Goal: Task Accomplishment & Management: Manage account settings

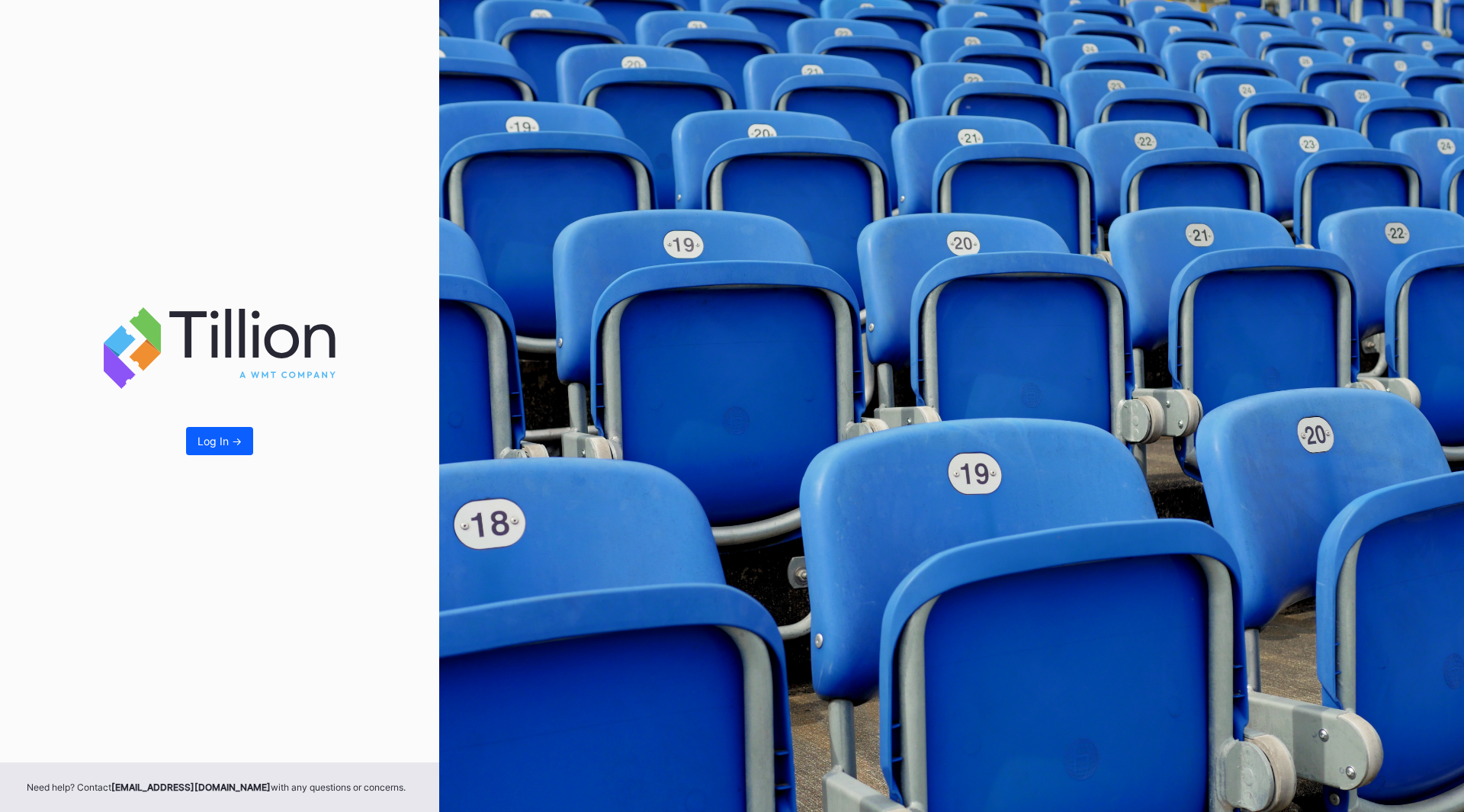
click at [181, 435] on div "Log In ->" at bounding box center [219, 381] width 439 height 763
click at [199, 438] on div "Log In ->" at bounding box center [219, 440] width 44 height 13
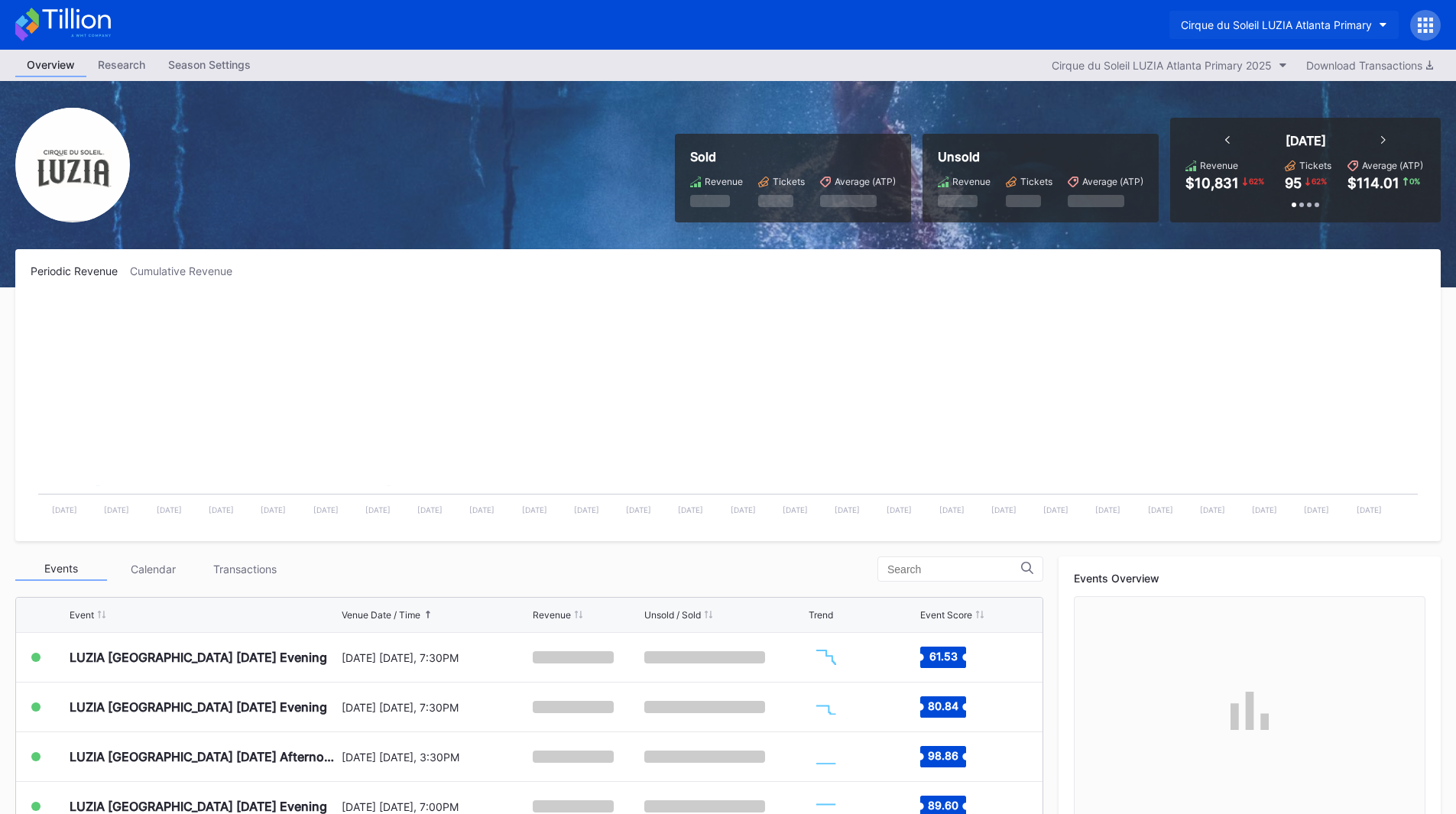
click at [1287, 26] on div "Cirque du Soleil LUZIA Atlanta Primary" at bounding box center [1276, 24] width 191 height 13
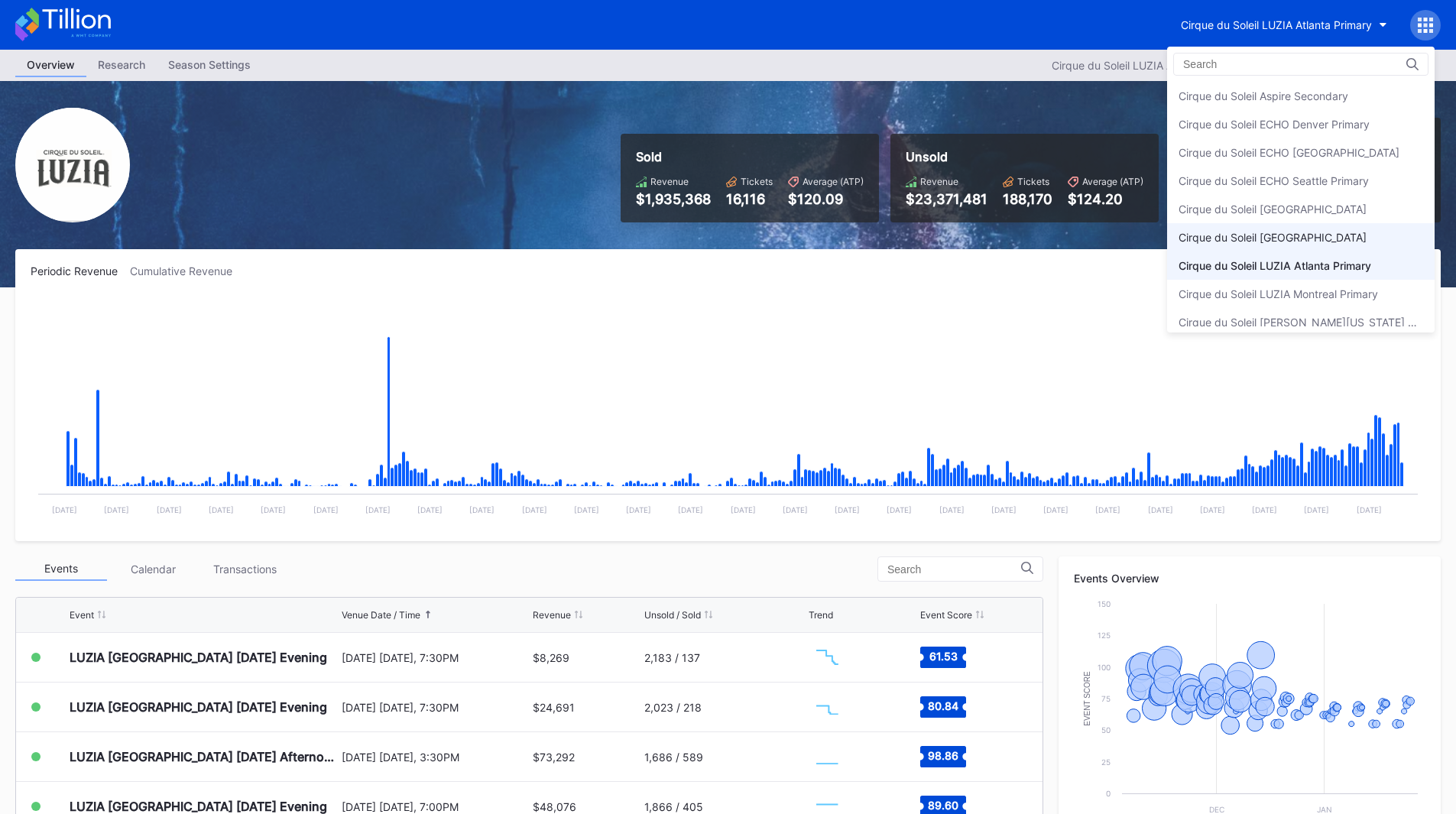
scroll to position [38, 0]
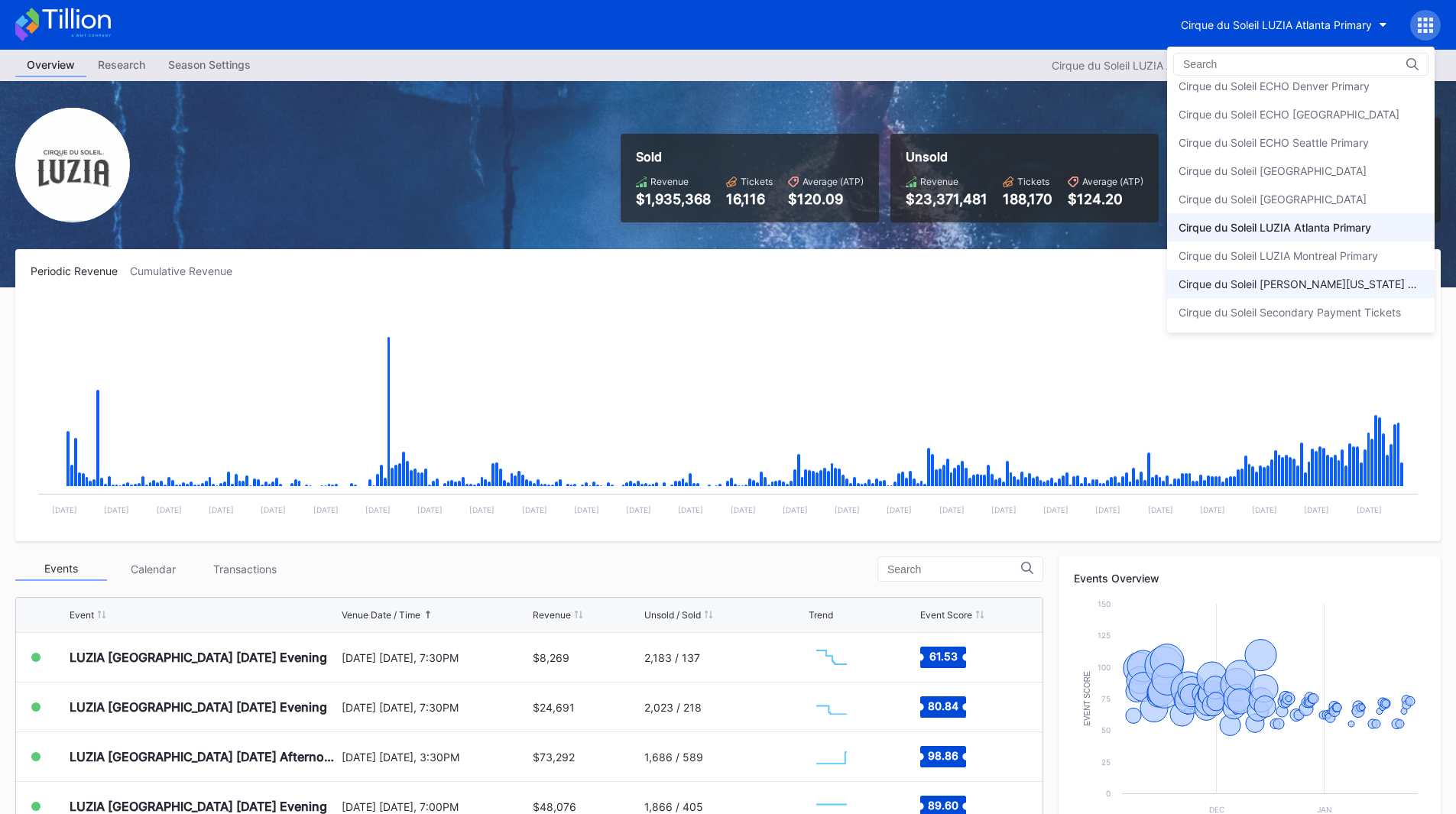
click at [1354, 270] on div "Cirque du Soleil [PERSON_NAME][US_STATE] Primary" at bounding box center [1300, 283] width 268 height 29
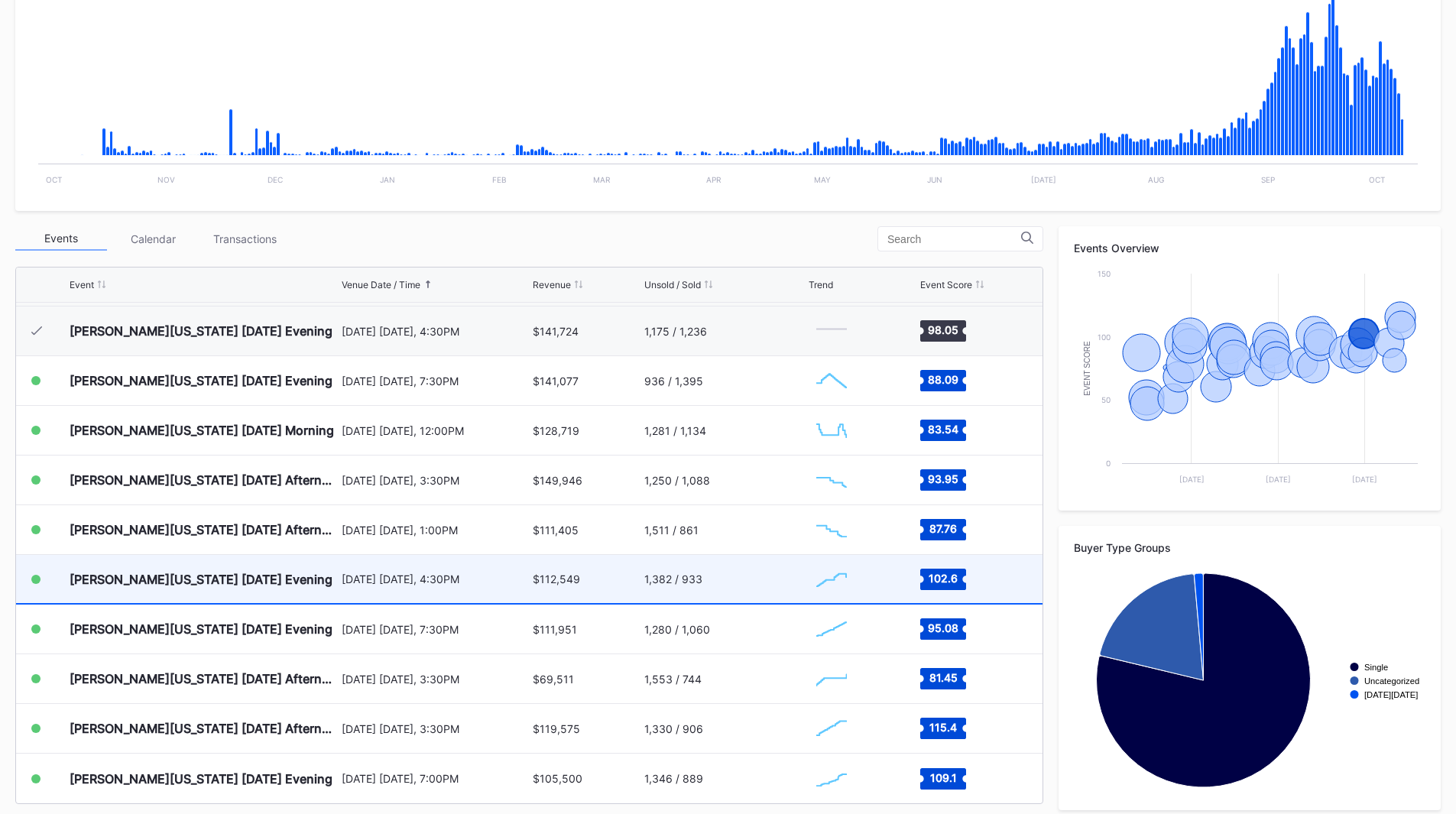
scroll to position [341, 0]
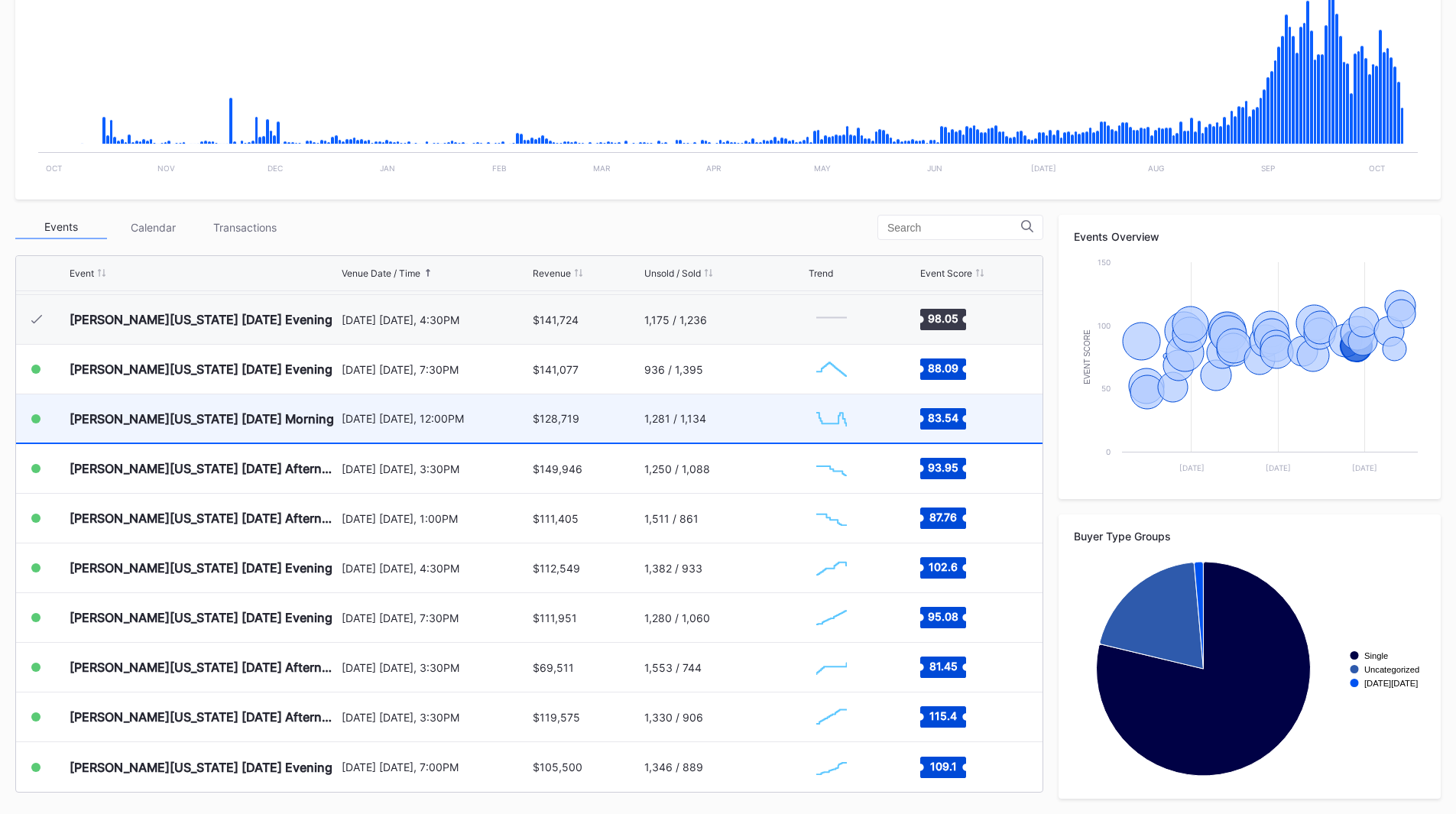
click at [715, 431] on div "1,281 / 1,134" at bounding box center [725, 418] width 162 height 48
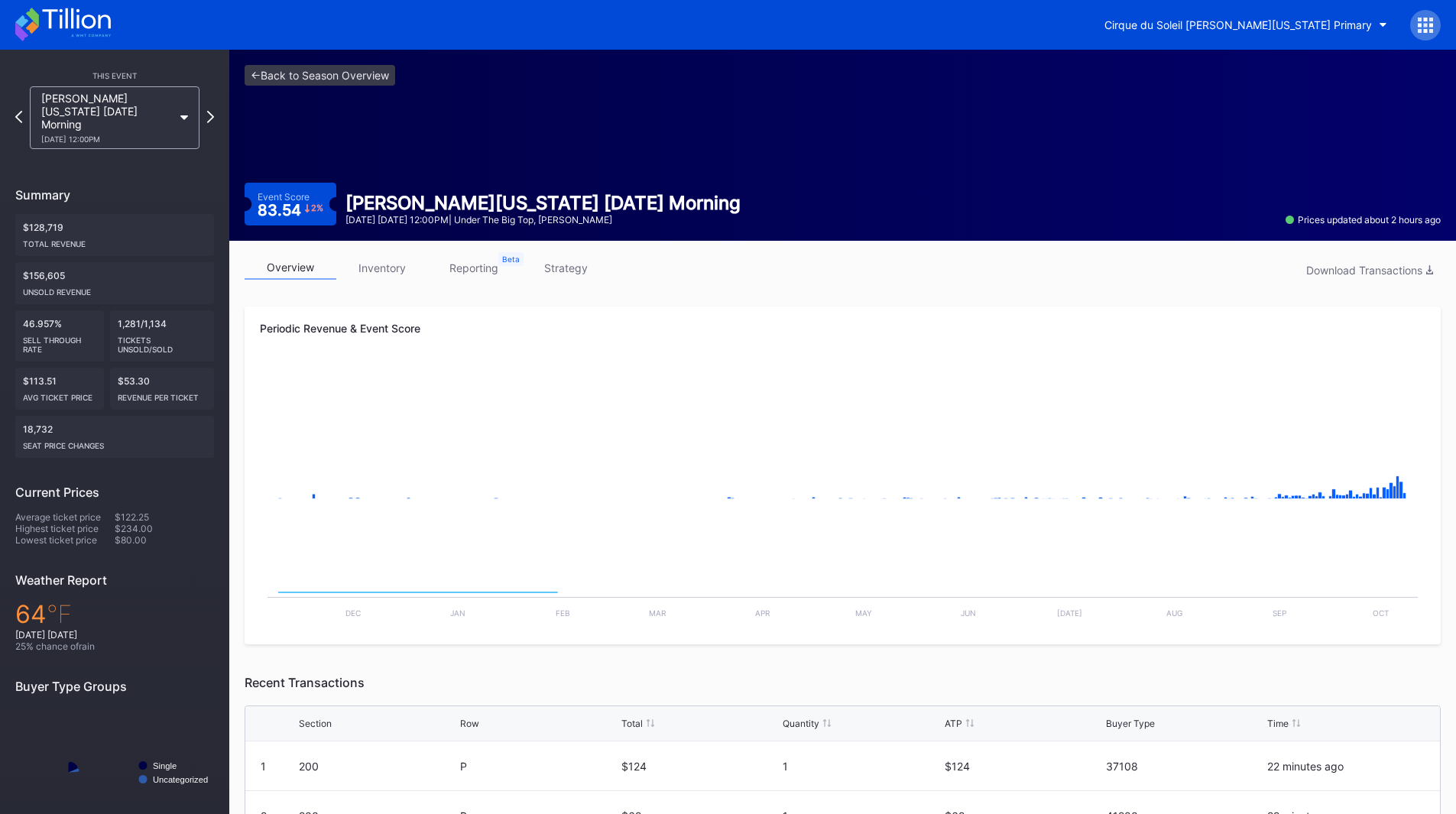
click at [467, 276] on link "reporting" at bounding box center [474, 268] width 92 height 23
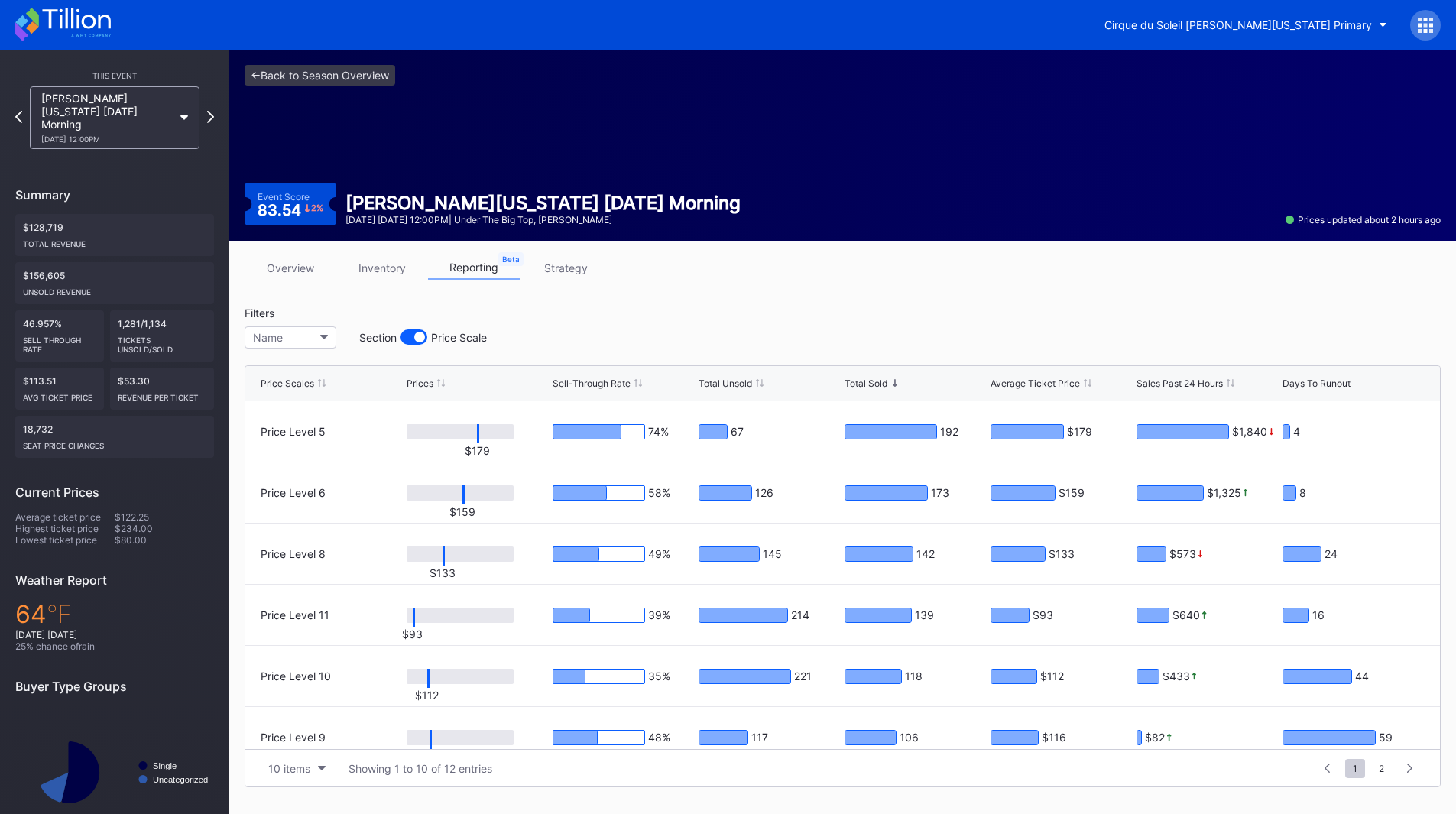
click at [566, 269] on link "strategy" at bounding box center [566, 268] width 92 height 23
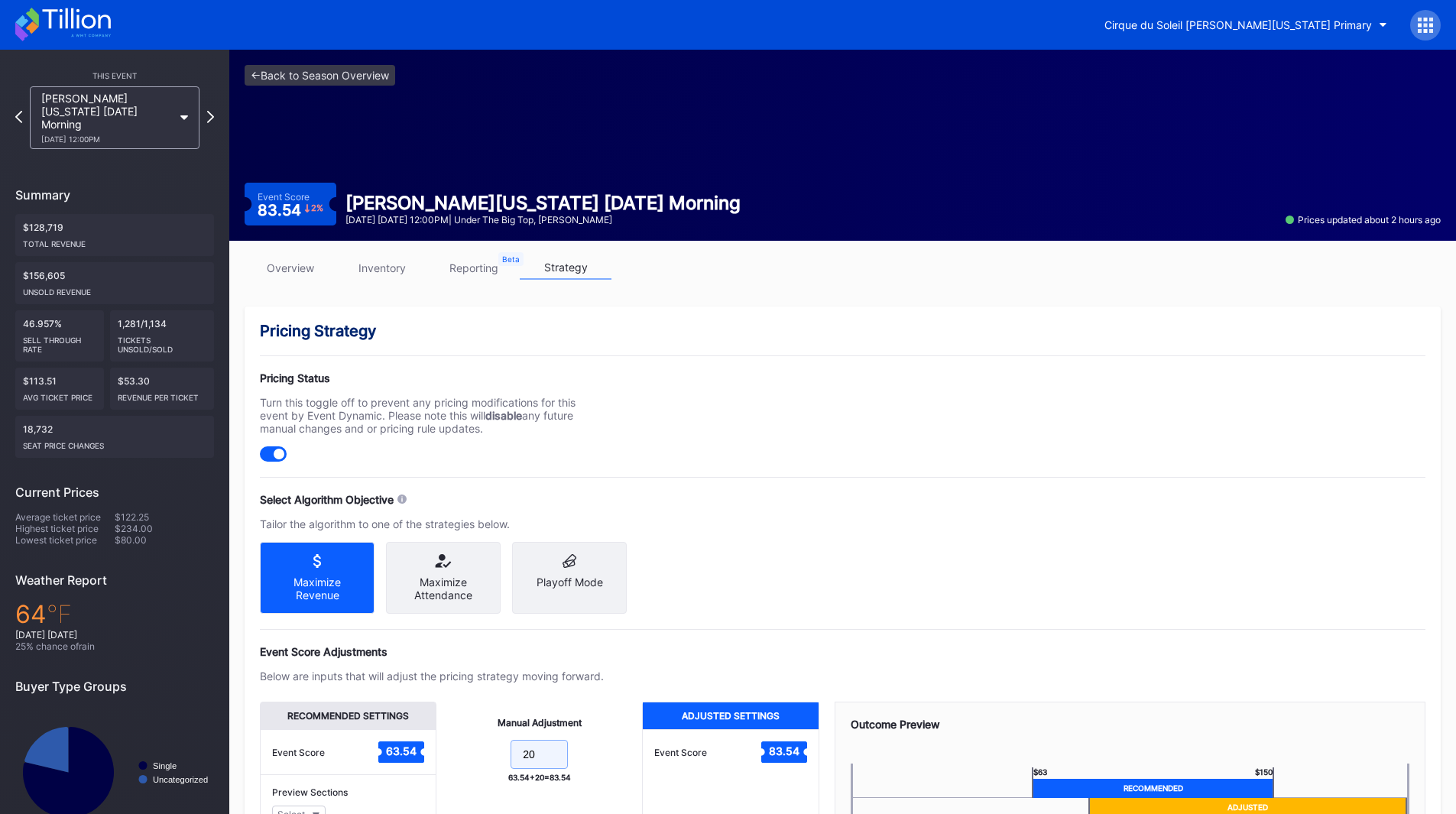
drag, startPoint x: 539, startPoint y: 769, endPoint x: 474, endPoint y: 775, distance: 65.3
click at [474, 772] on form "20" at bounding box center [539, 756] width 175 height 33
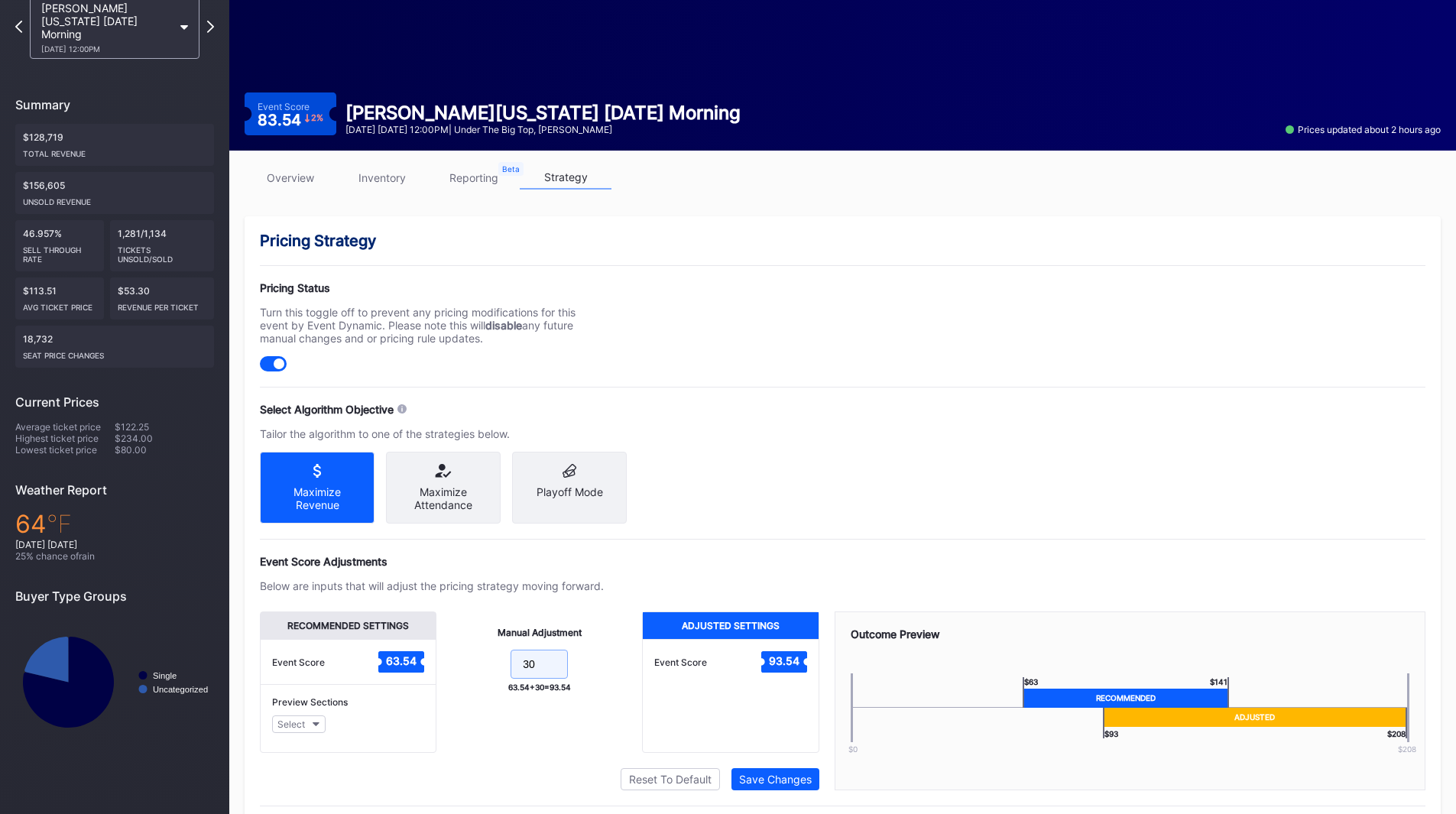
scroll to position [142, 0]
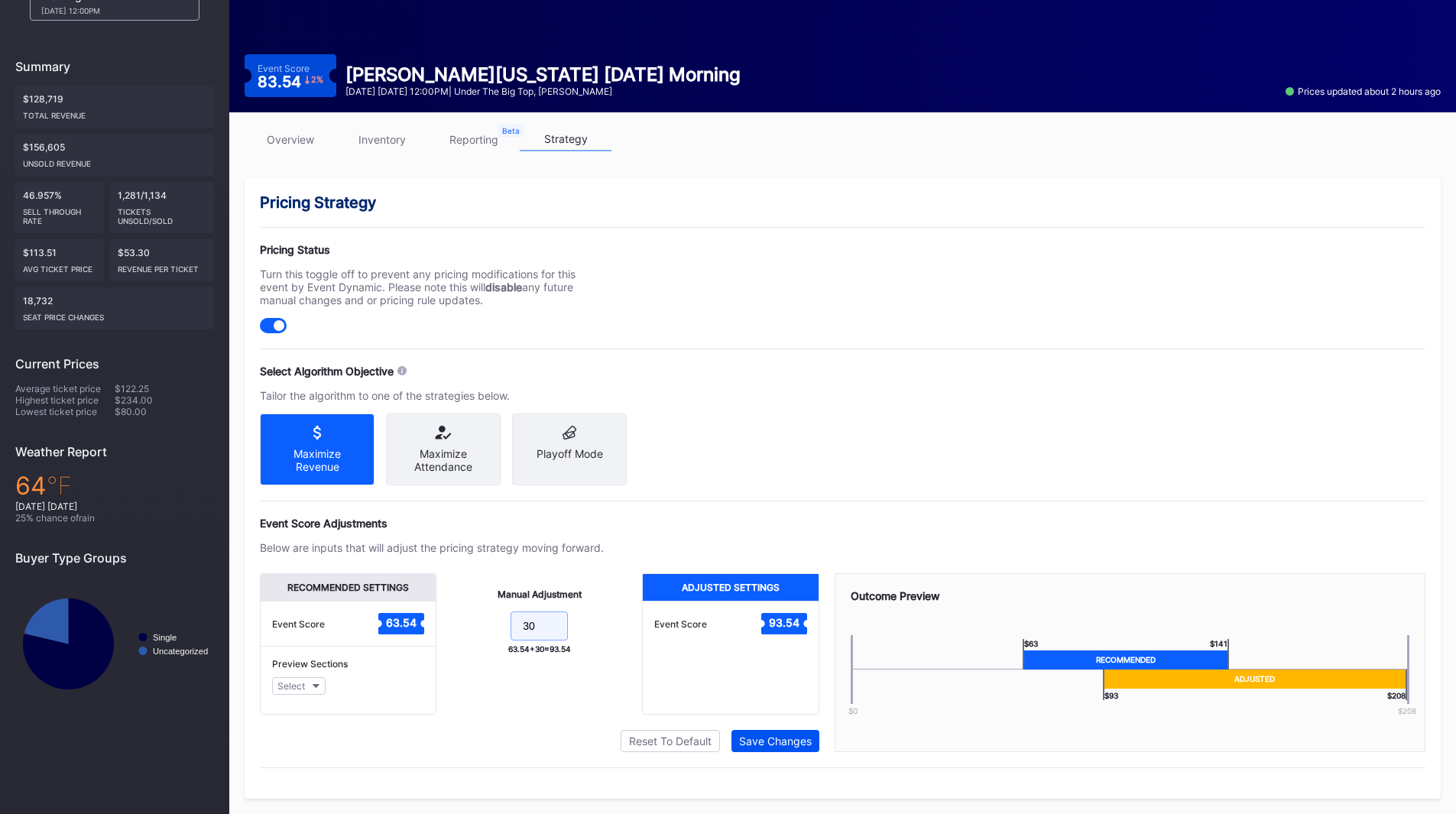
type input "30"
click at [772, 737] on div "Save Changes" at bounding box center [776, 740] width 73 height 13
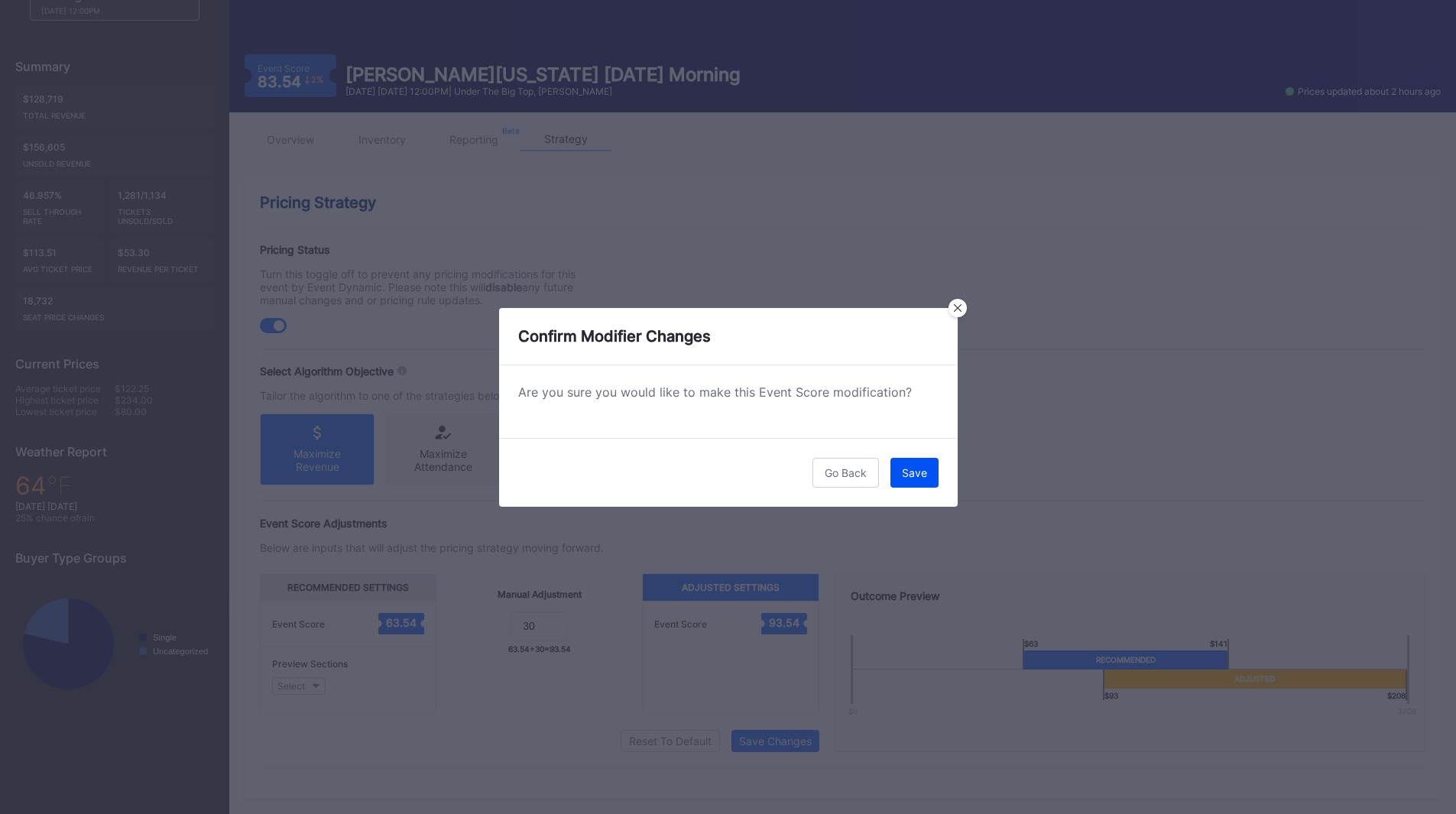
click at [912, 480] on button "Save" at bounding box center [914, 473] width 48 height 30
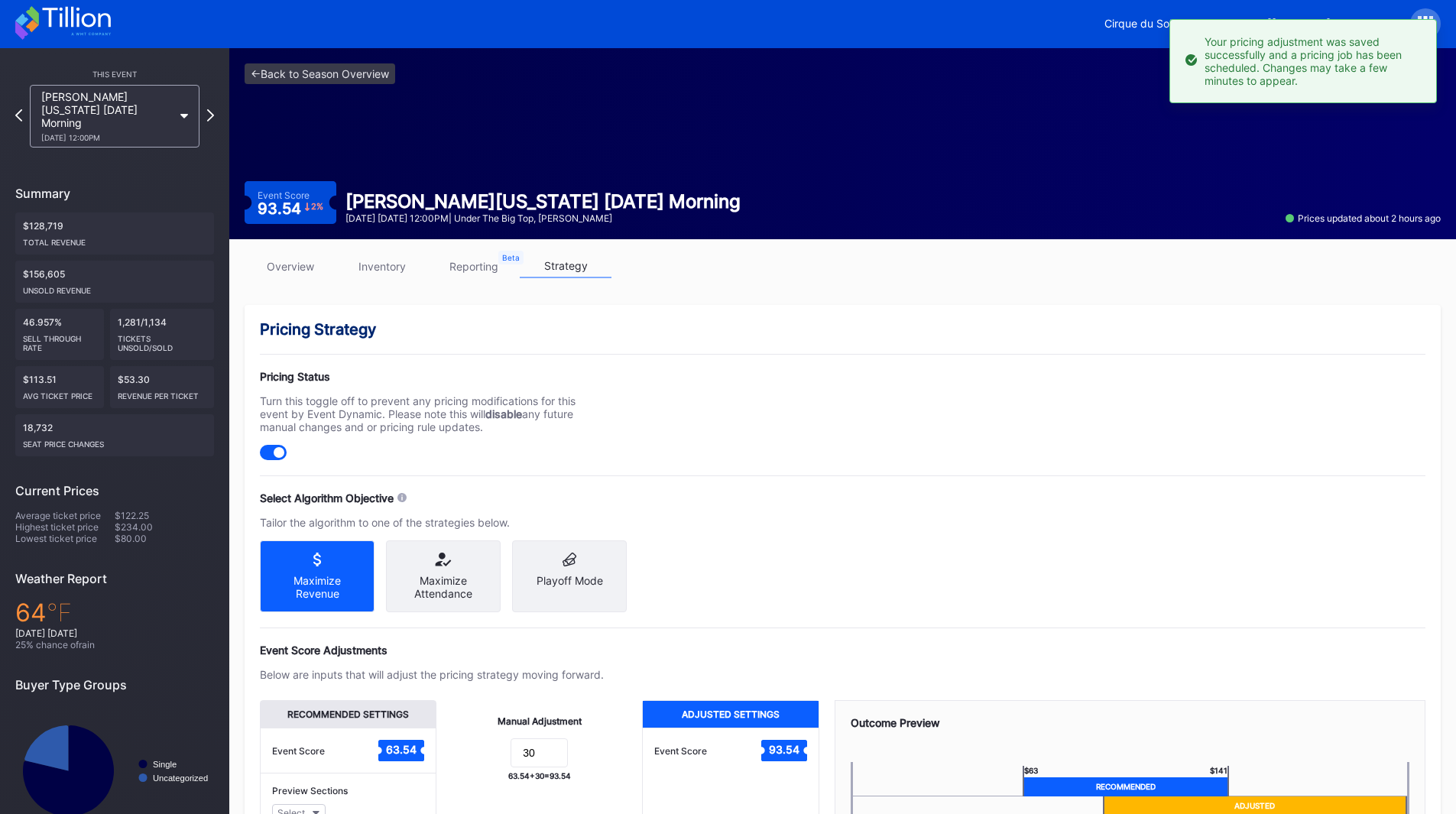
scroll to position [0, 0]
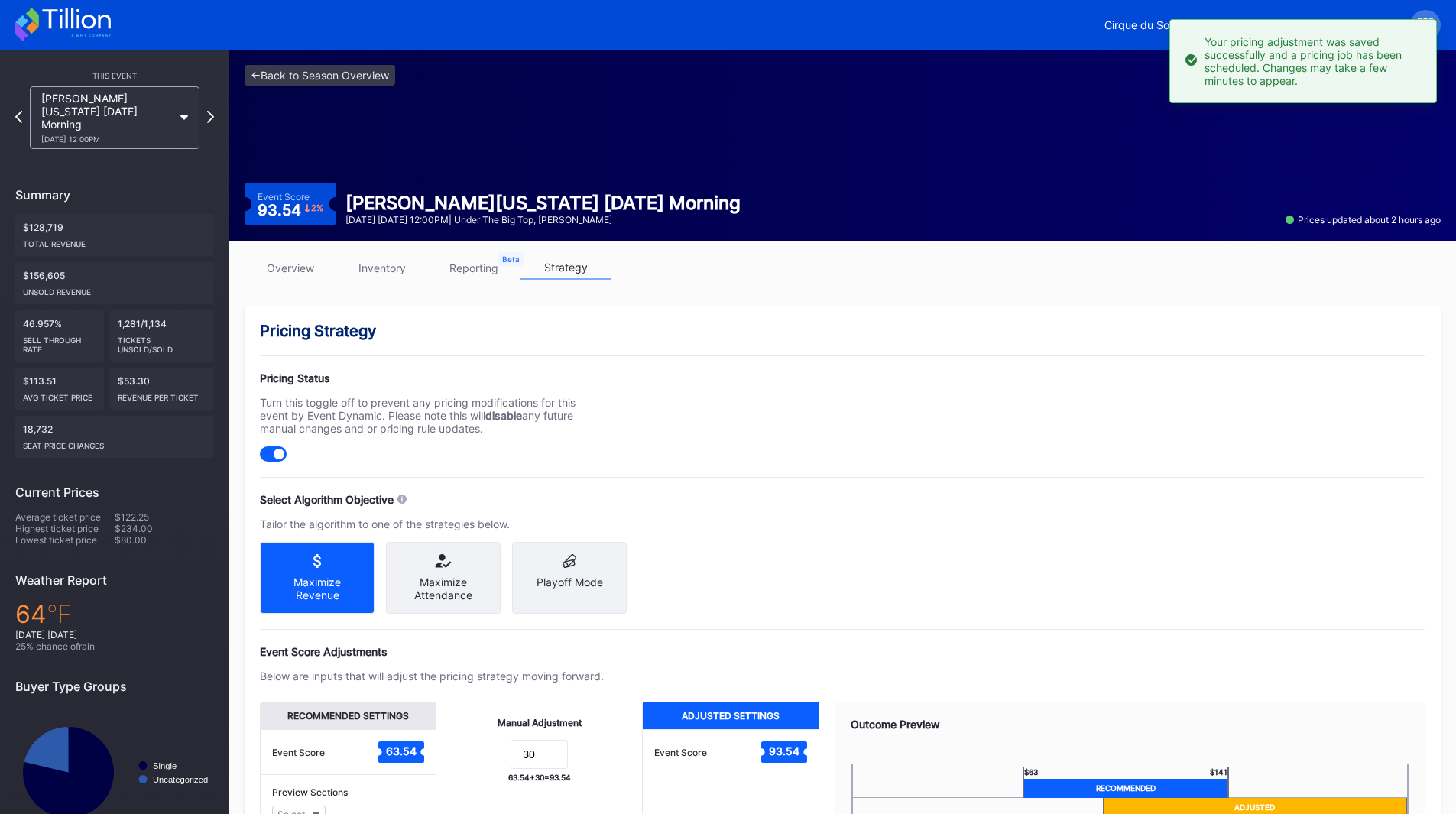
click at [84, 21] on icon at bounding box center [76, 19] width 68 height 21
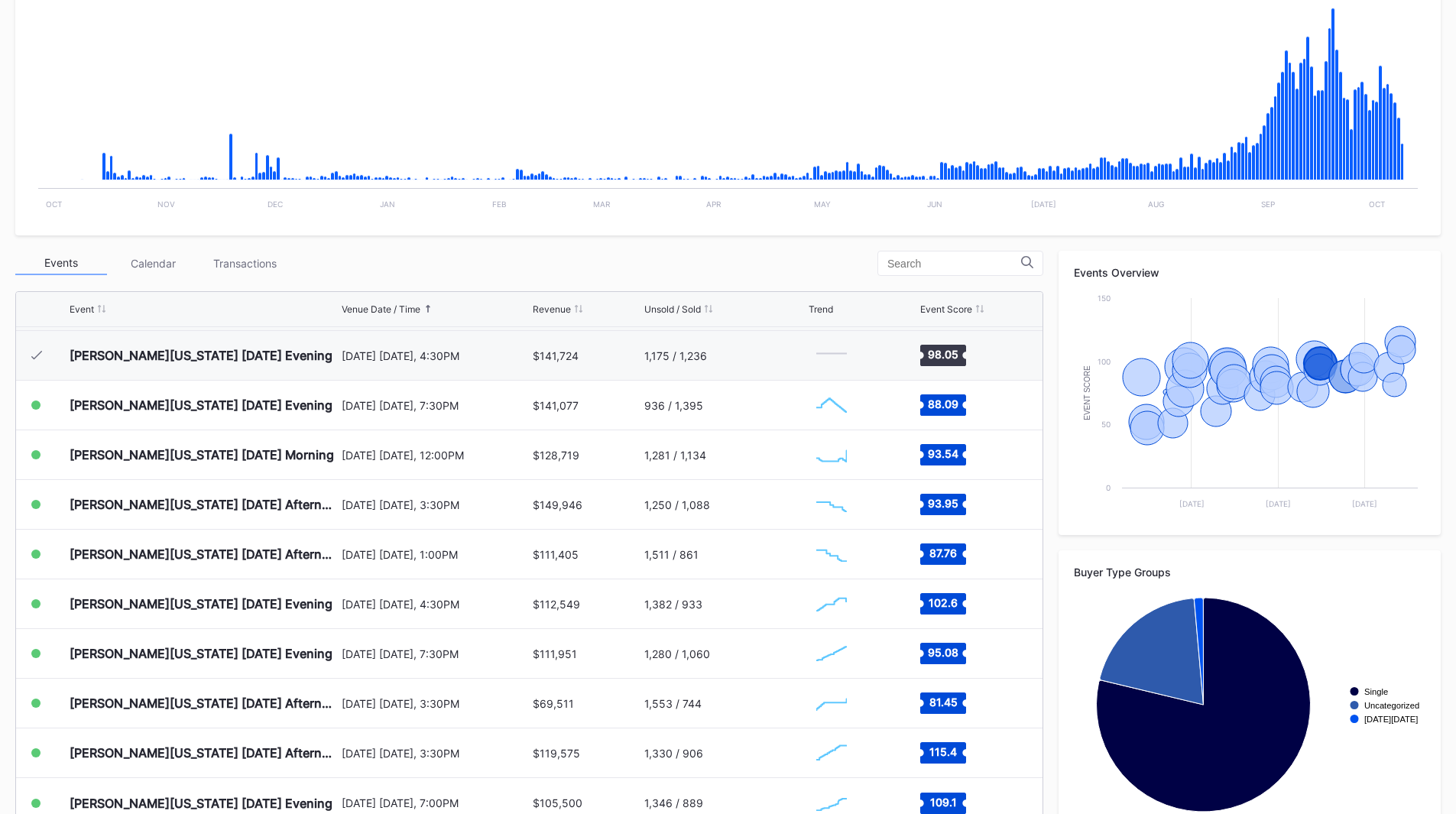
scroll to position [341, 0]
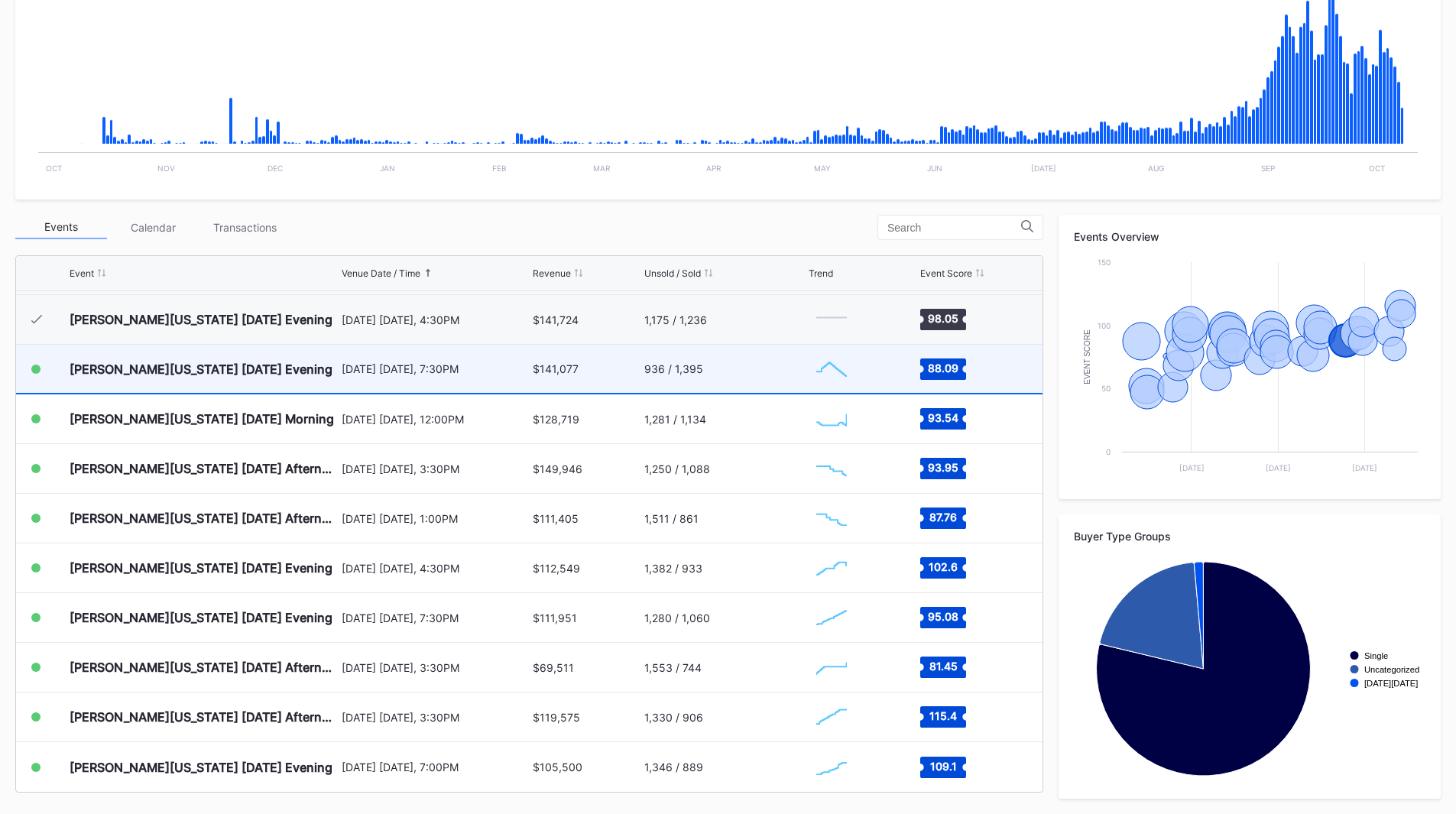
click at [859, 371] on div "Created with Highcharts 11.2.0 Chart title" at bounding box center [862, 368] width 107 height 48
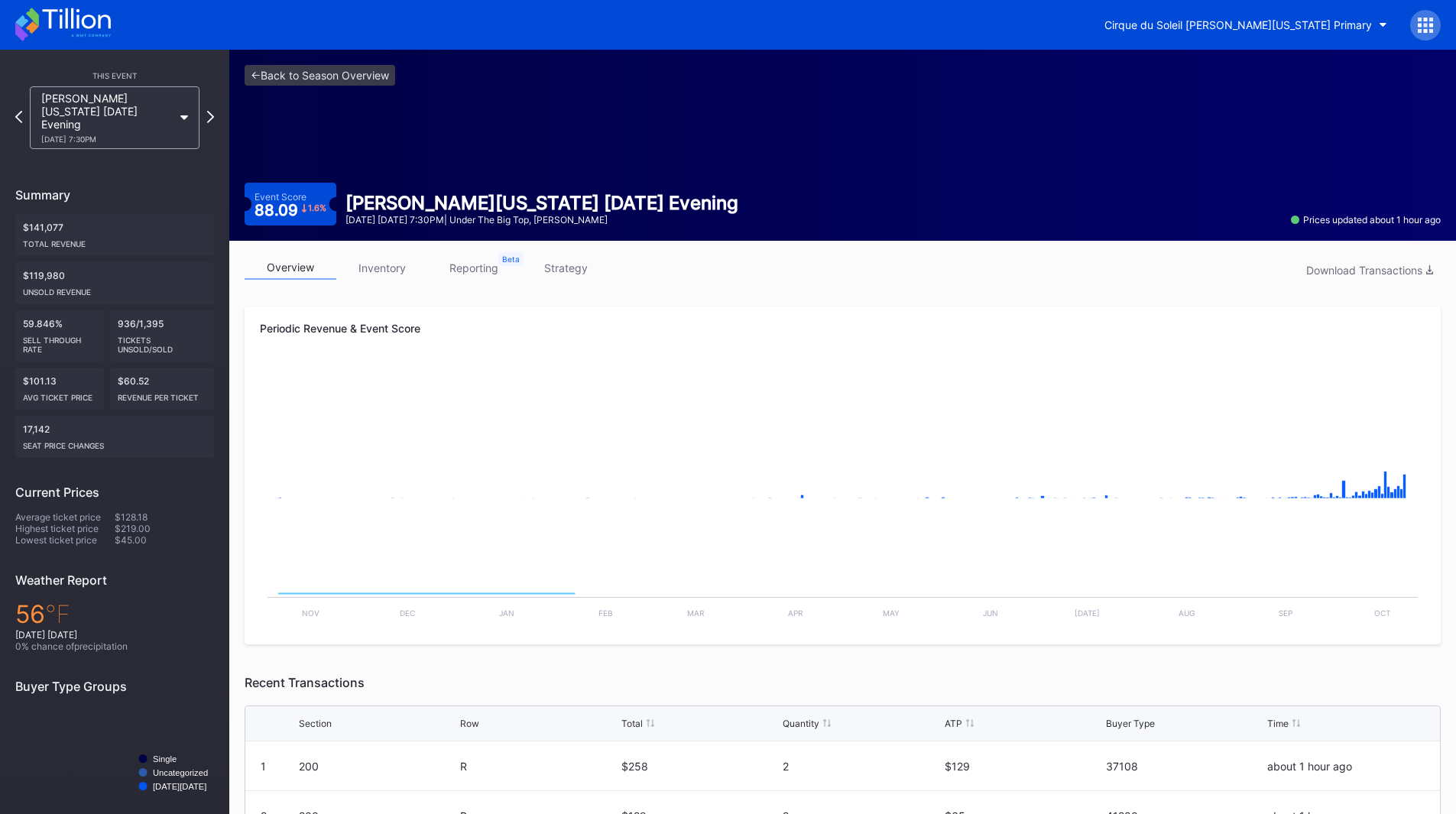
click at [467, 276] on link "reporting" at bounding box center [474, 268] width 92 height 23
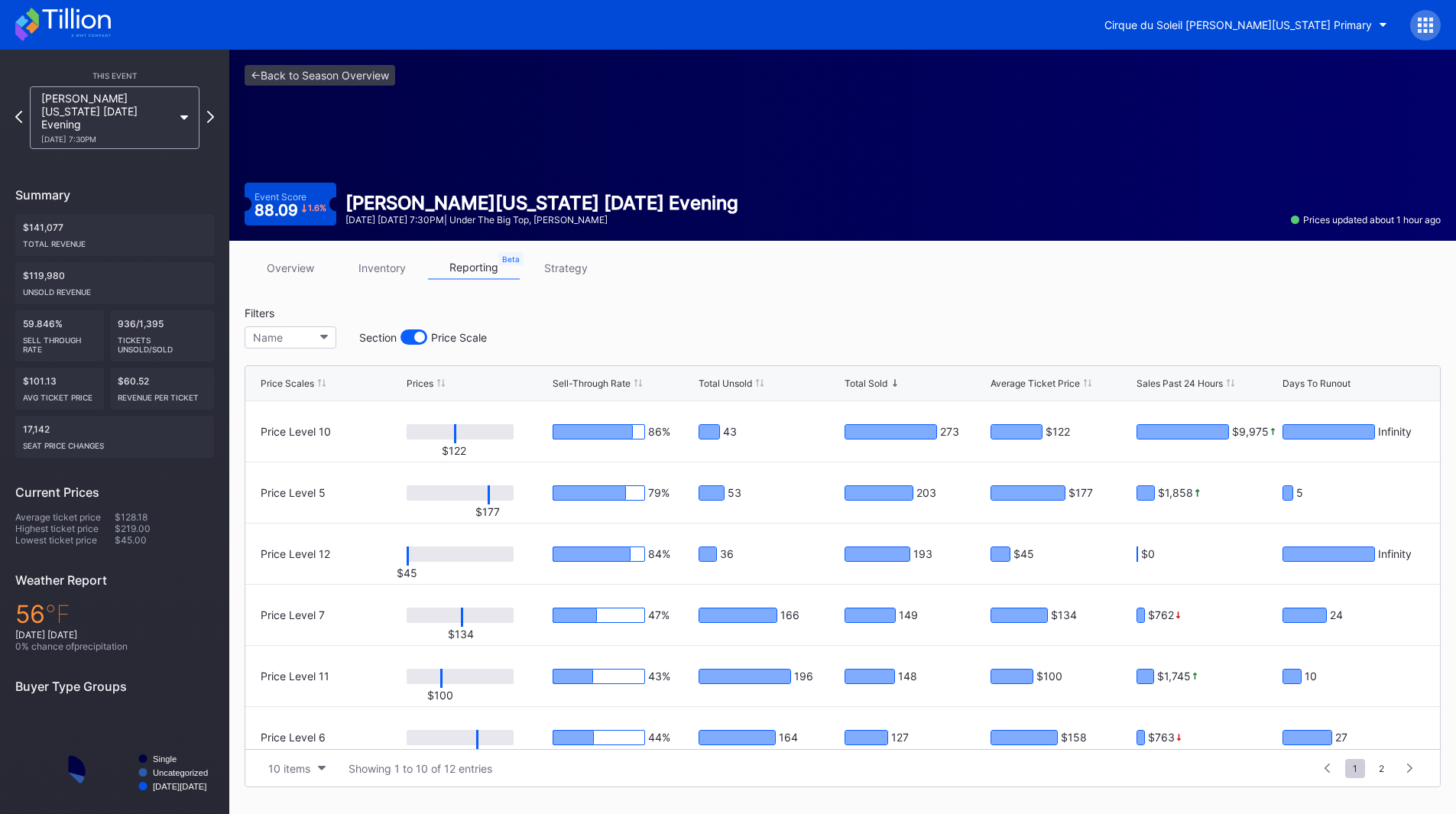
click at [566, 263] on link "strategy" at bounding box center [566, 268] width 92 height 23
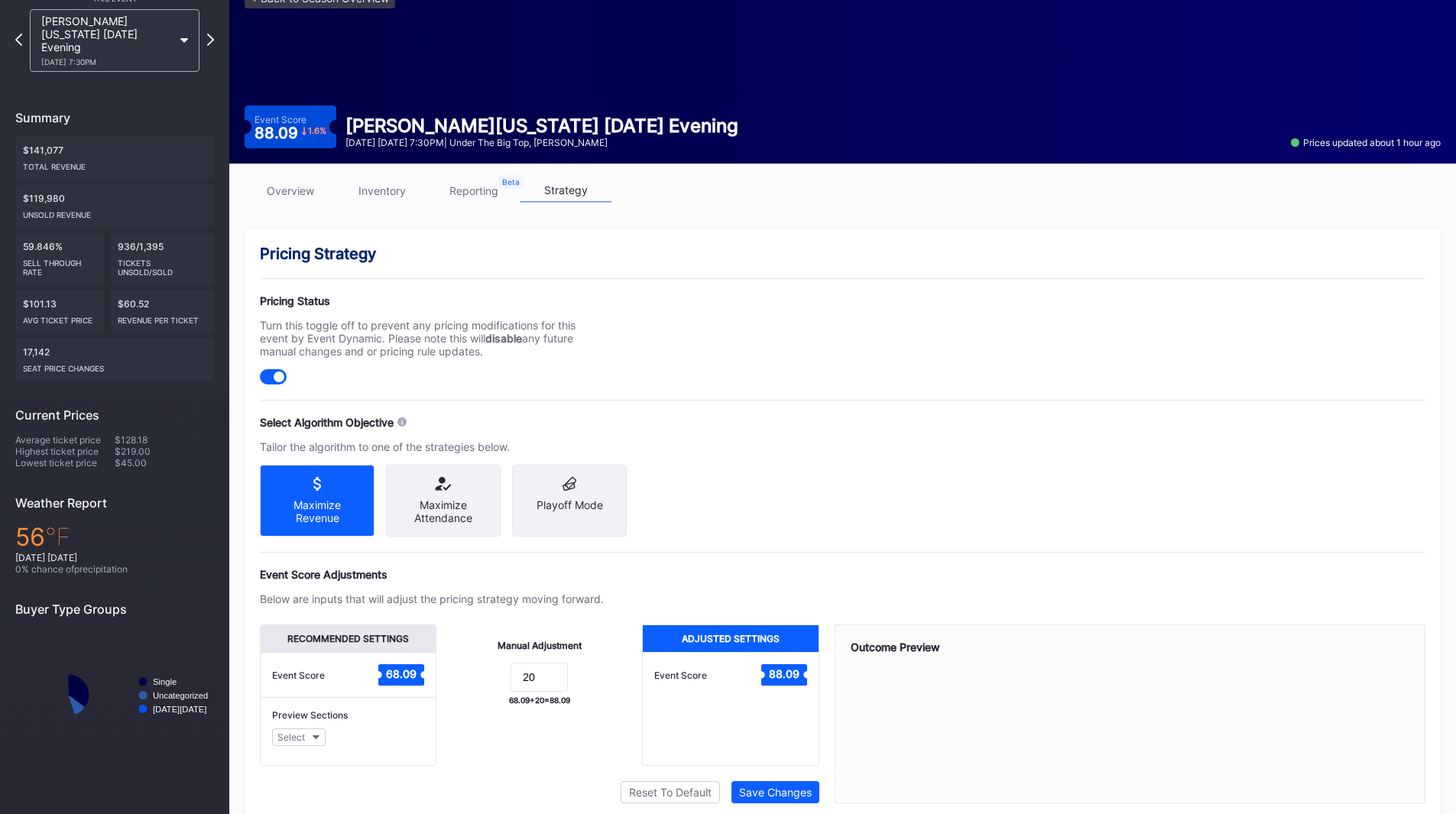
scroll to position [82, 0]
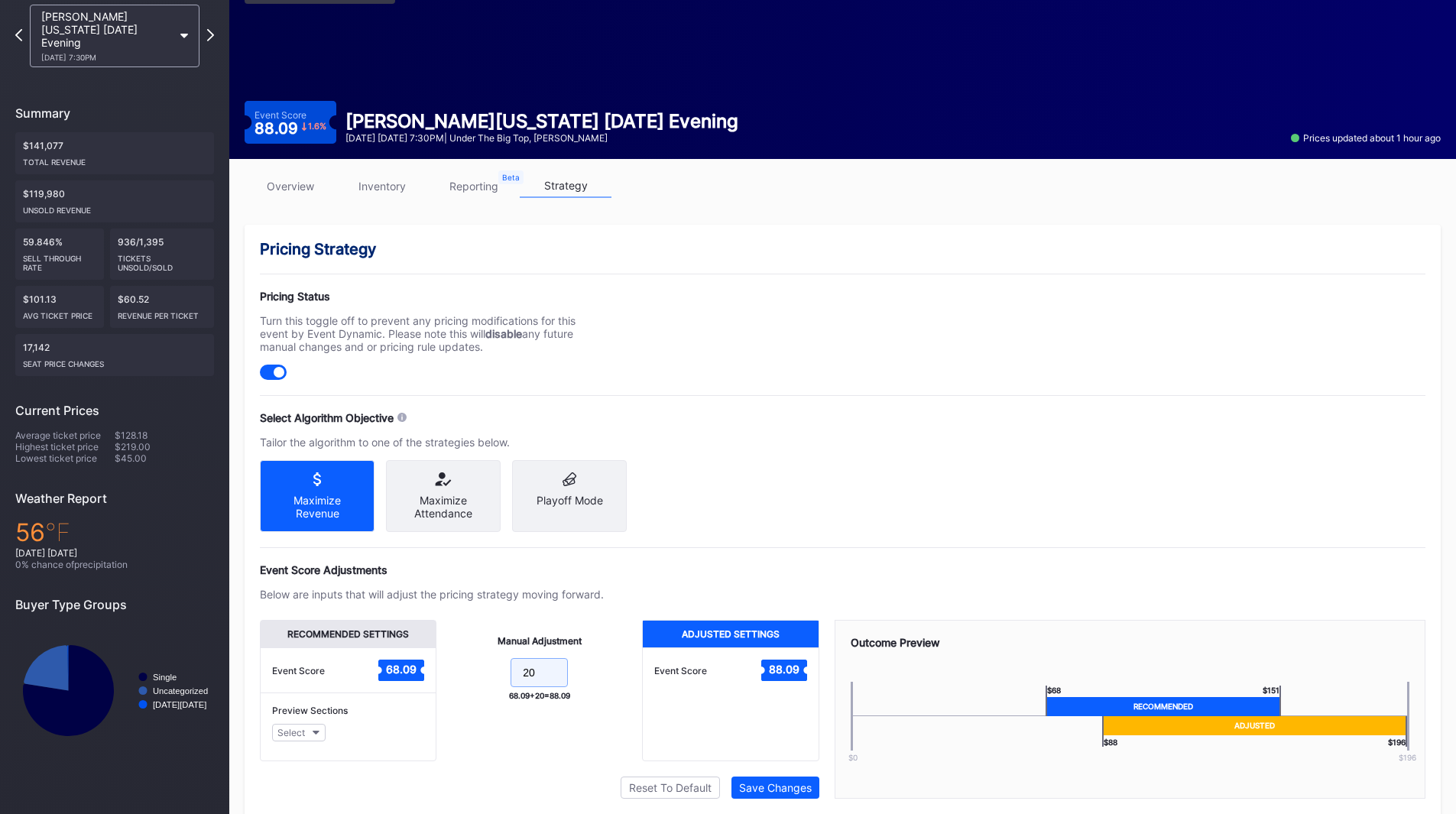
drag, startPoint x: 543, startPoint y: 680, endPoint x: 479, endPoint y: 683, distance: 64.1
click at [479, 683] on form "20" at bounding box center [539, 674] width 175 height 33
type input "3"
type input "2"
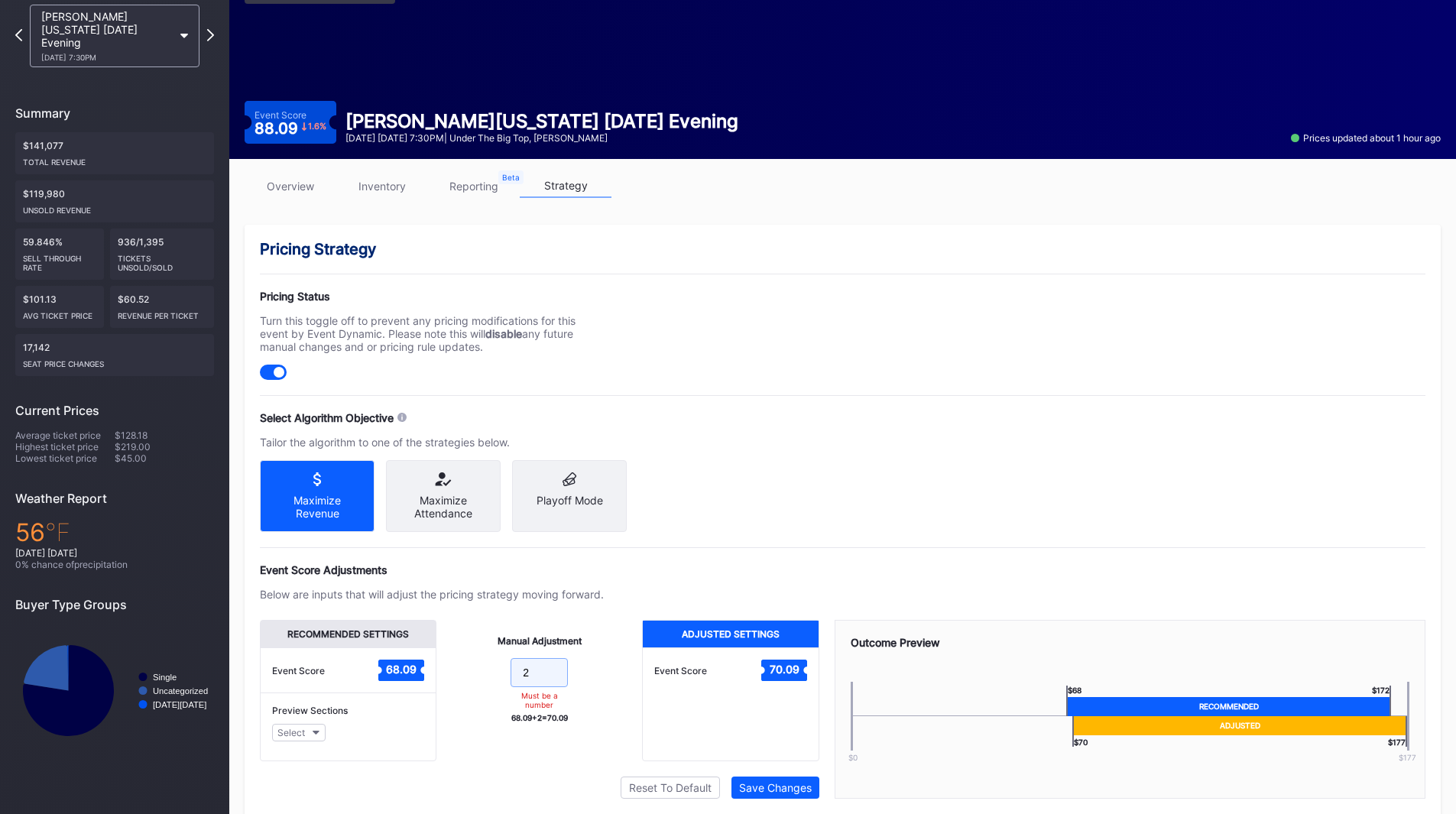
type input "20"
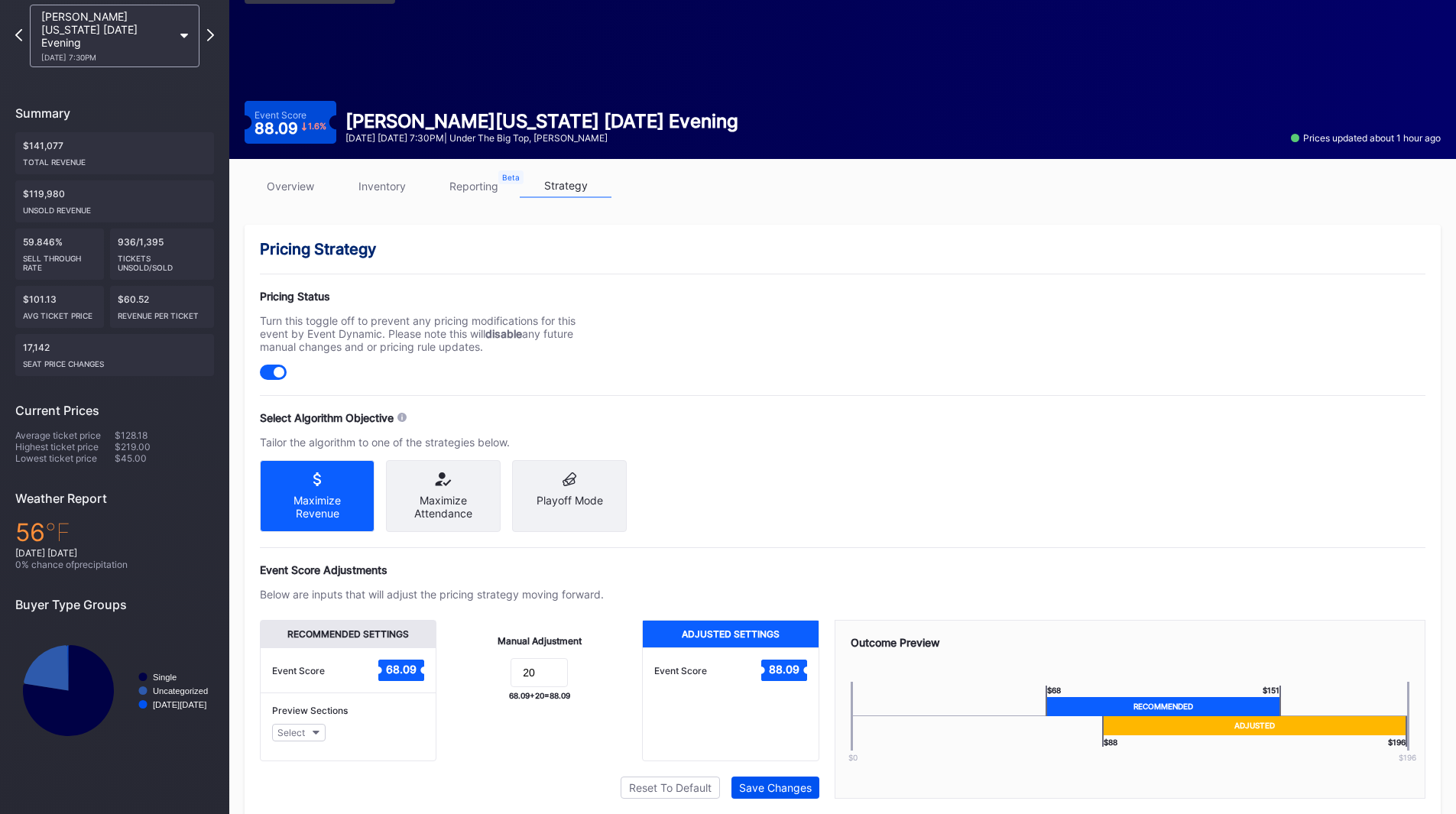
click at [782, 798] on button "Save Changes" at bounding box center [775, 788] width 88 height 23
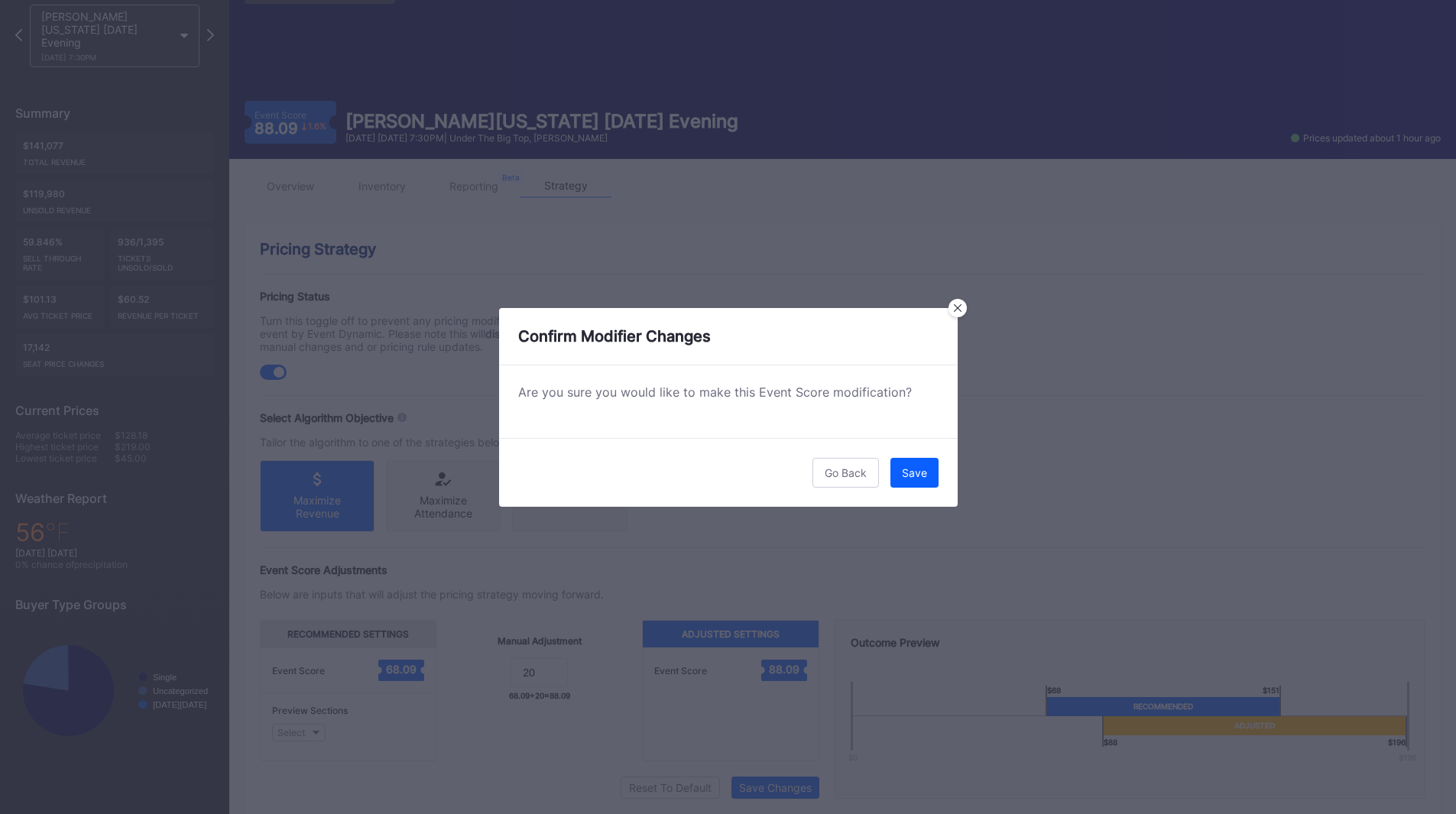
drag, startPoint x: 905, startPoint y: 477, endPoint x: 859, endPoint y: 474, distance: 46.1
click at [904, 477] on div "Save" at bounding box center [914, 473] width 25 height 13
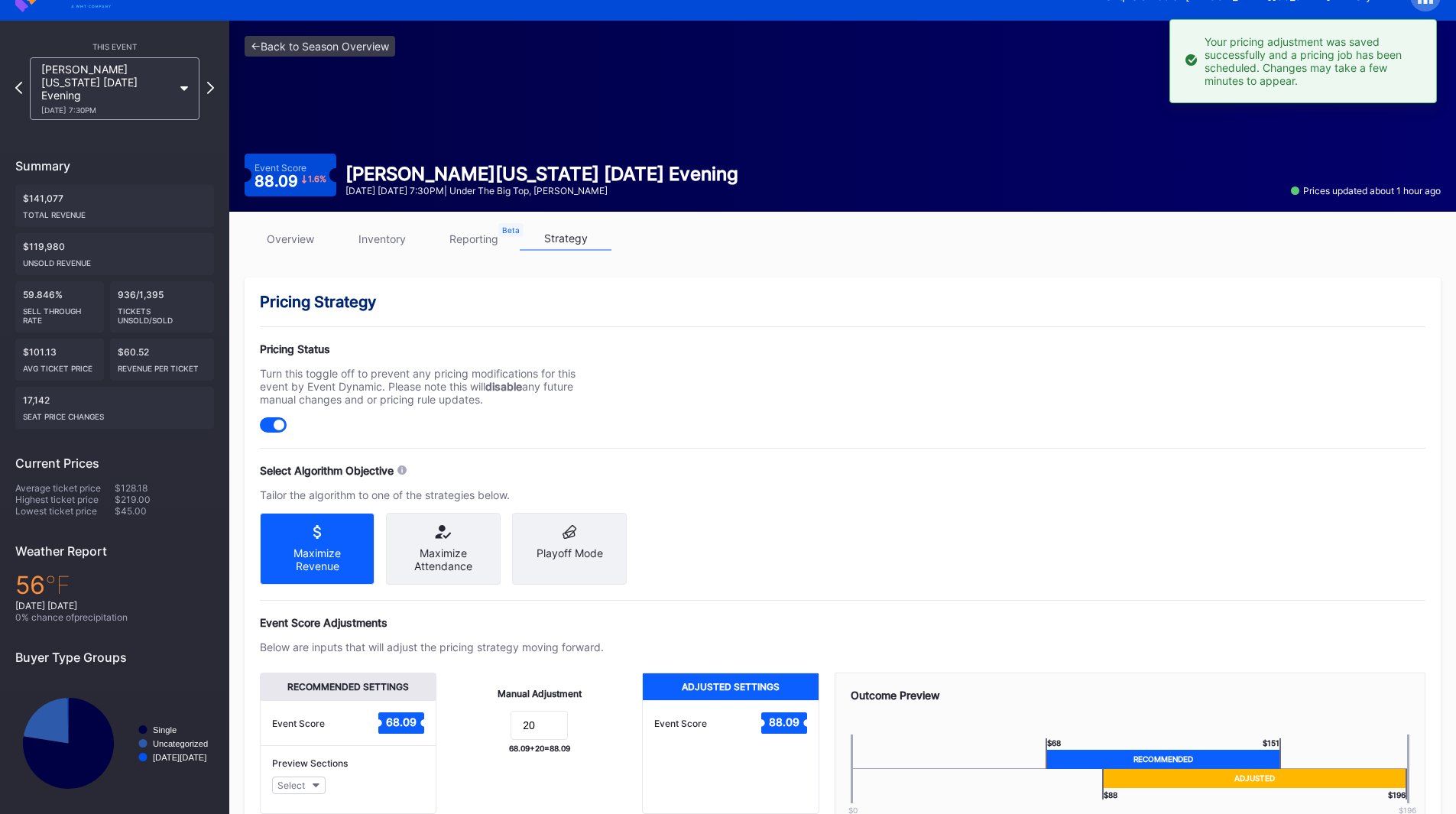
scroll to position [0, 0]
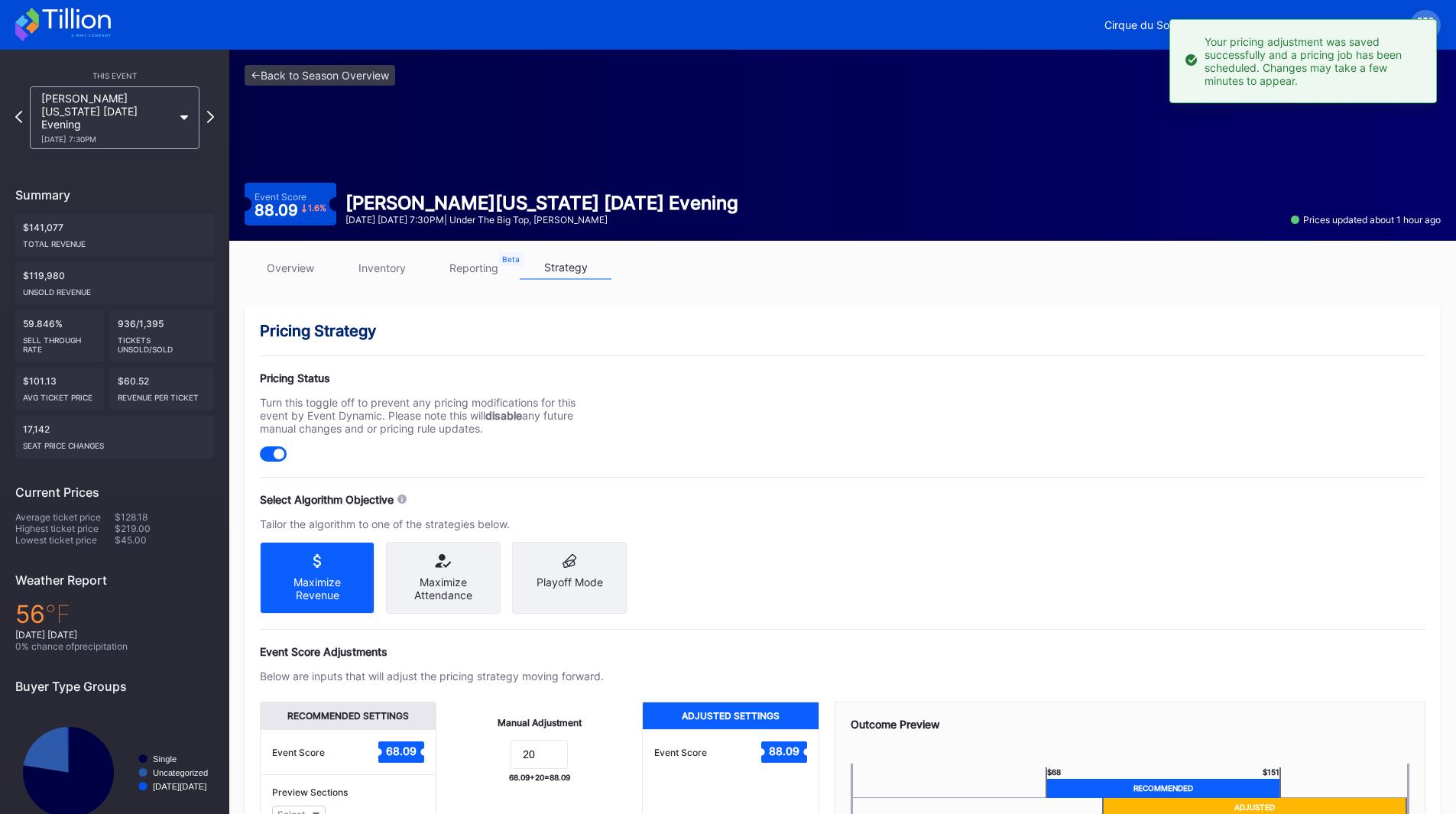
click at [67, 25] on icon at bounding box center [76, 19] width 68 height 21
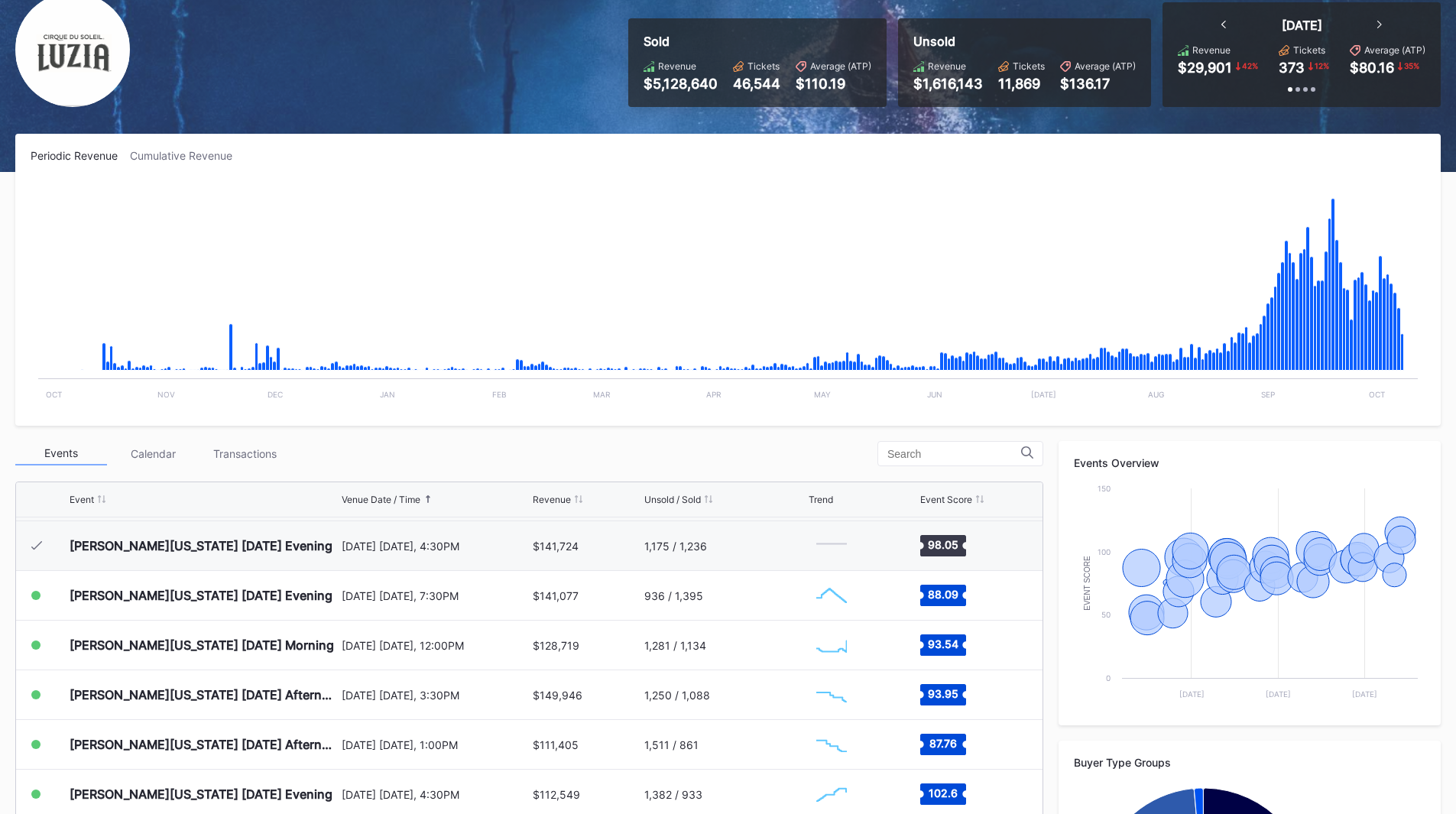
scroll to position [153, 0]
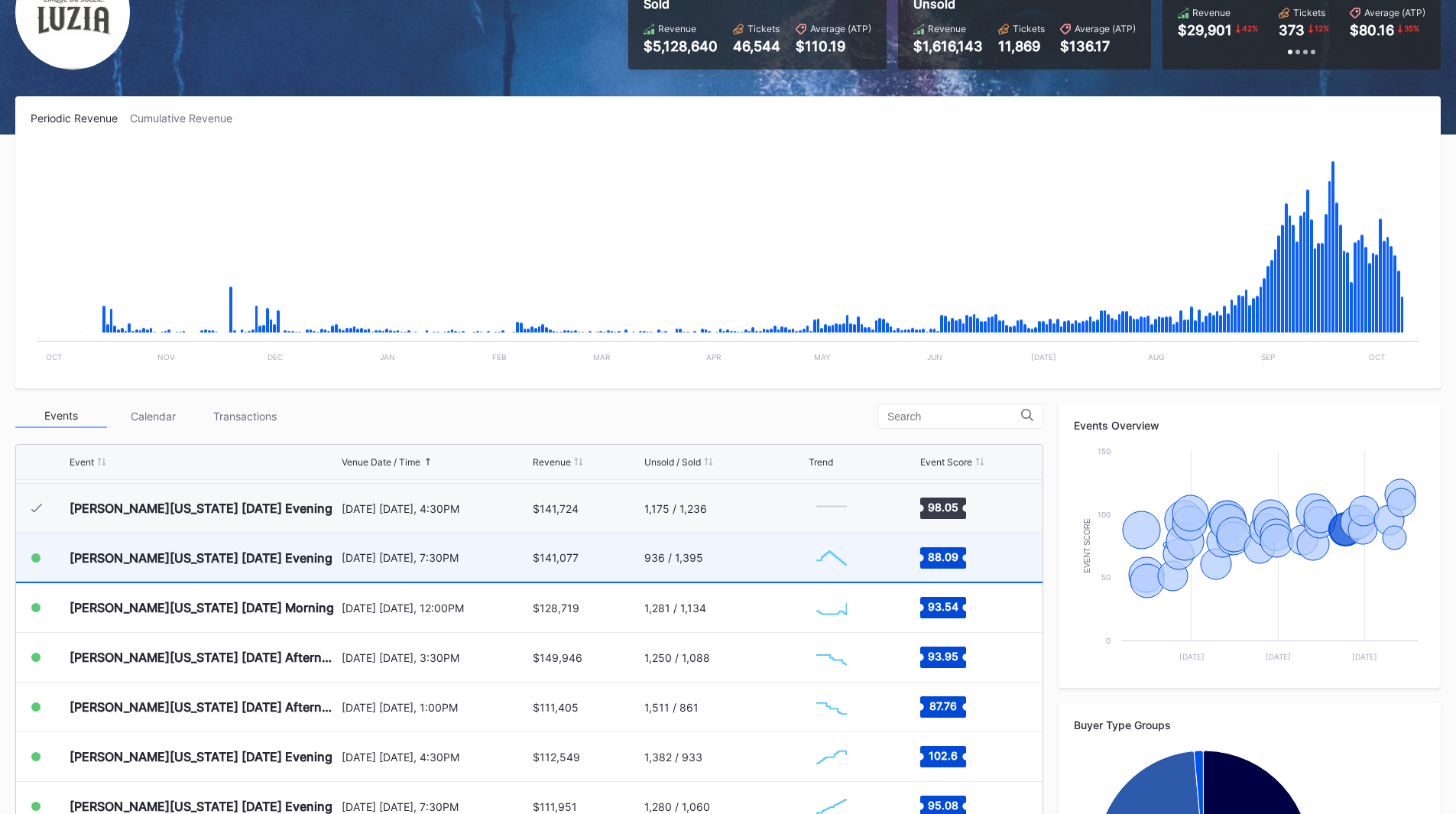
click at [746, 562] on div "936 / 1,395" at bounding box center [725, 557] width 162 height 48
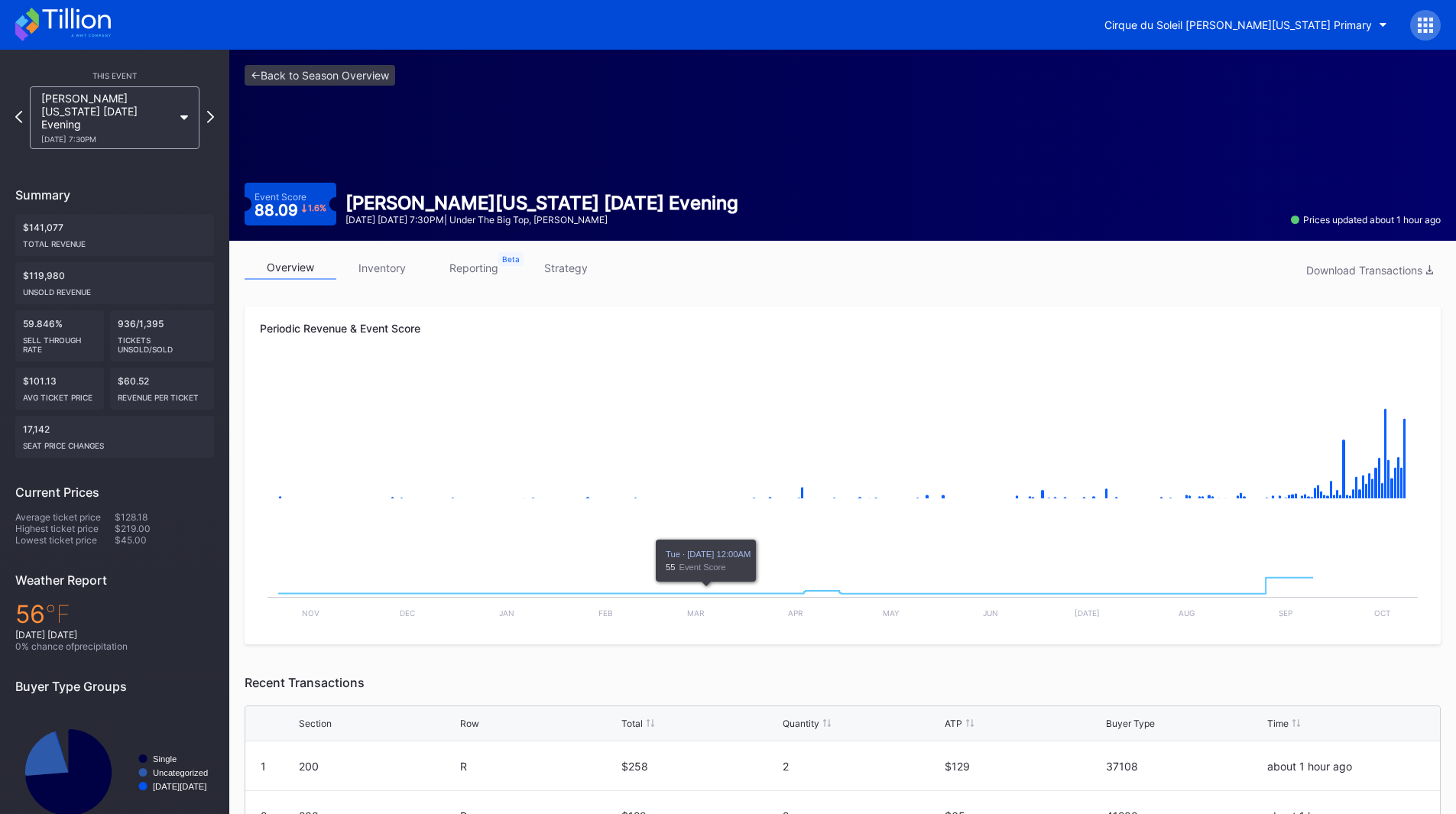
click at [548, 268] on link "strategy" at bounding box center [566, 268] width 92 height 23
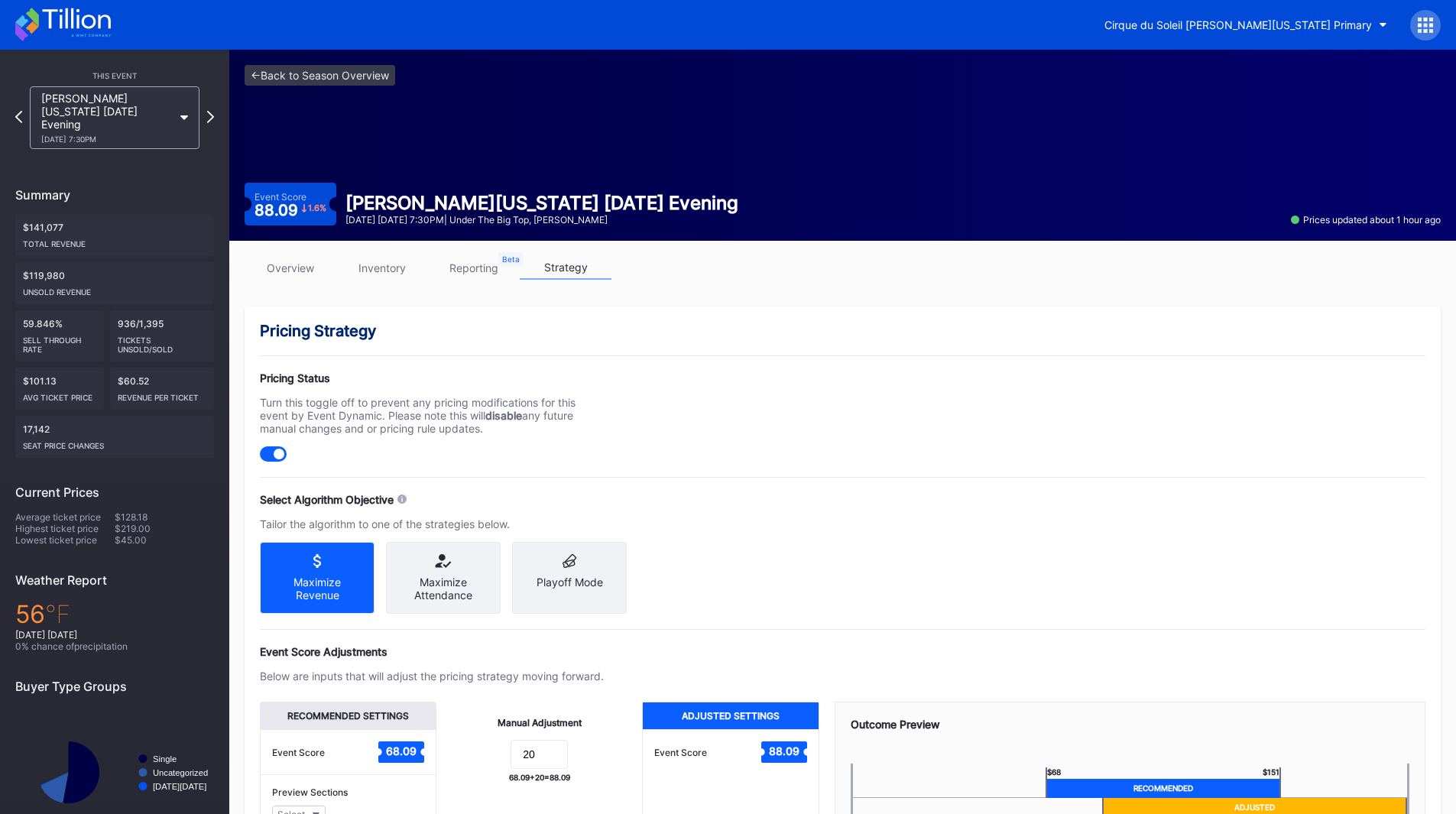
scroll to position [142, 0]
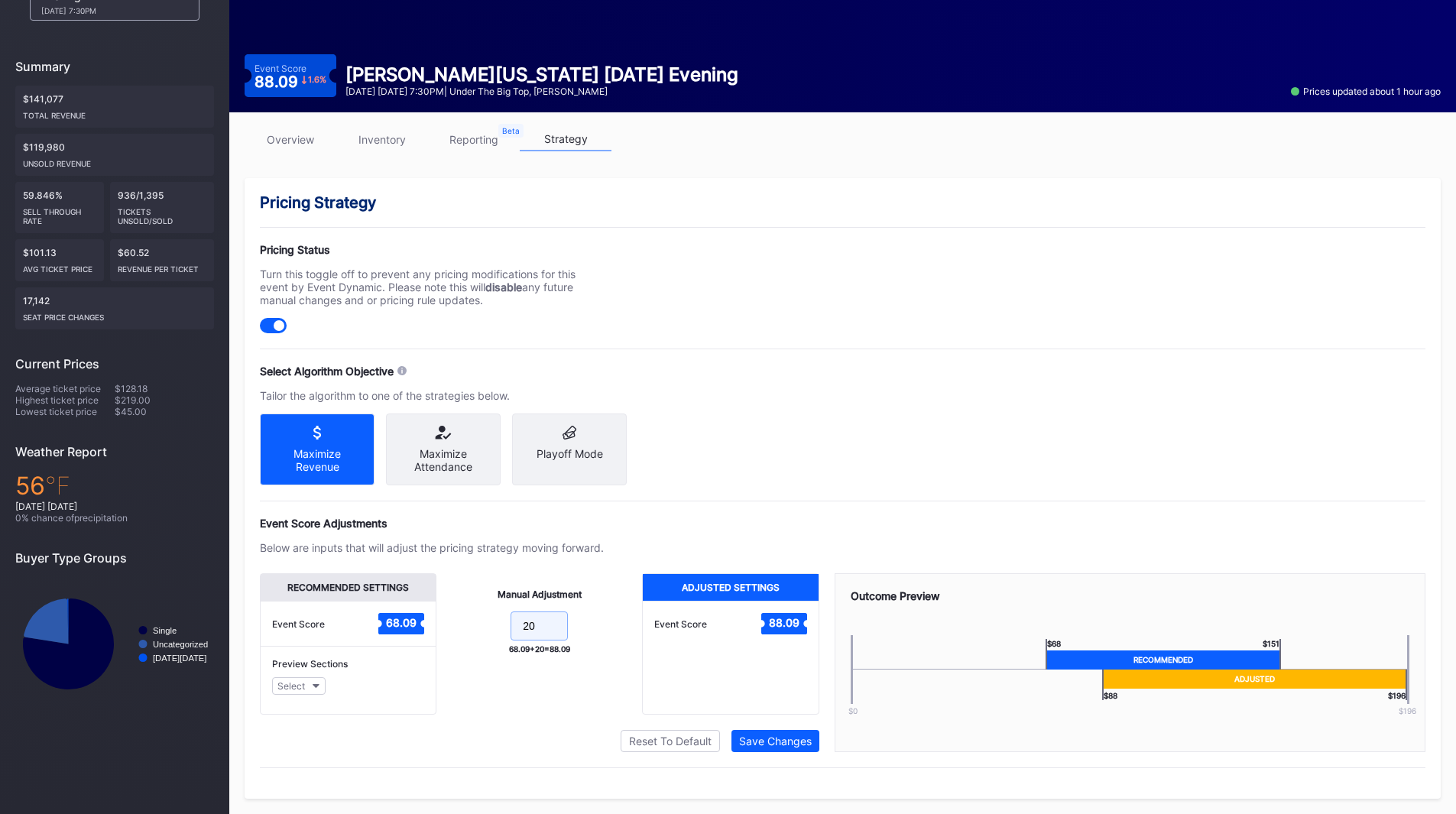
drag, startPoint x: 540, startPoint y: 621, endPoint x: 479, endPoint y: 614, distance: 61.4
click at [479, 614] on form "20" at bounding box center [539, 628] width 175 height 33
type input "25"
click at [751, 743] on div "Save Changes" at bounding box center [776, 740] width 73 height 13
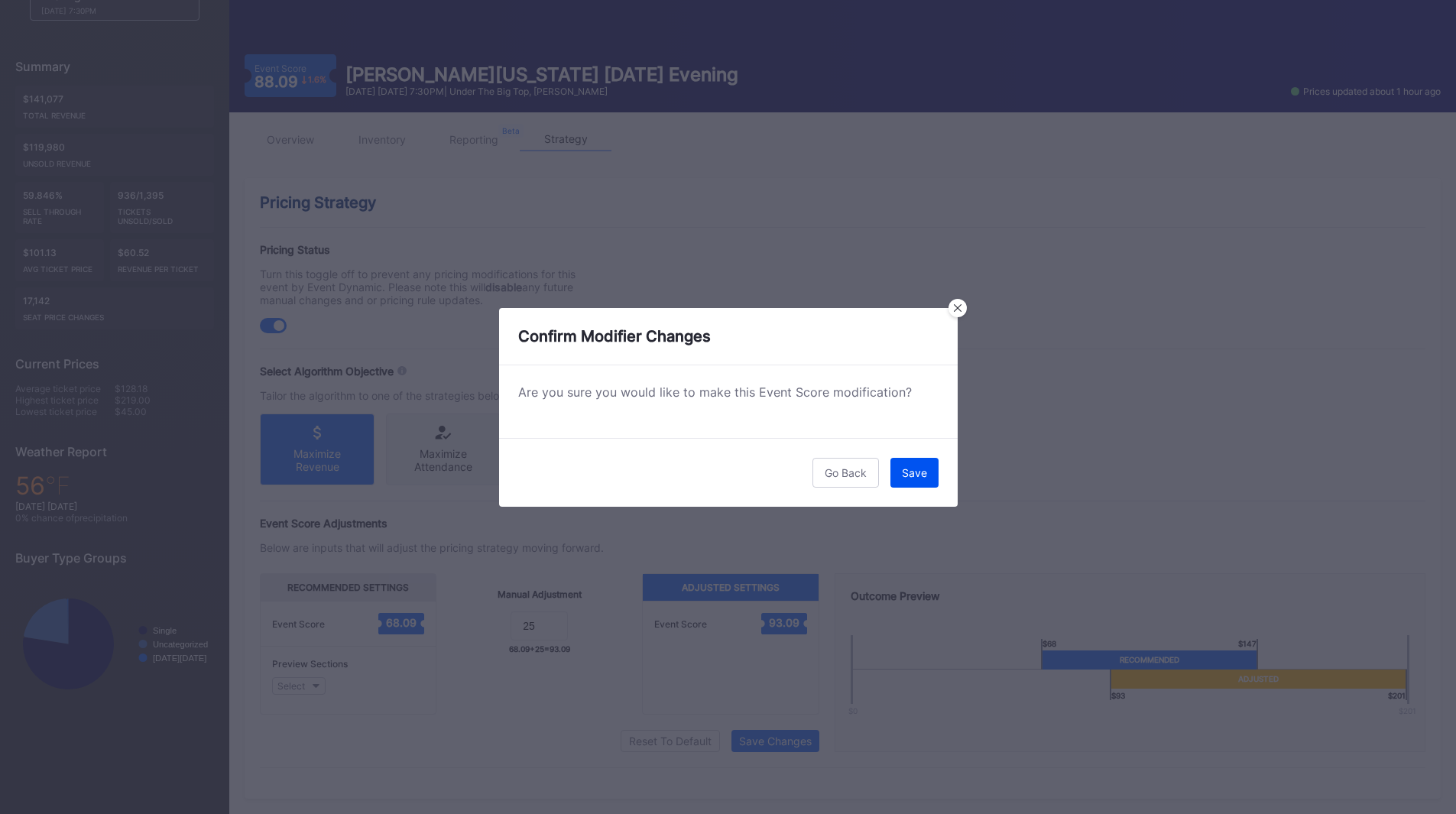
click at [911, 467] on div "Save" at bounding box center [914, 473] width 25 height 13
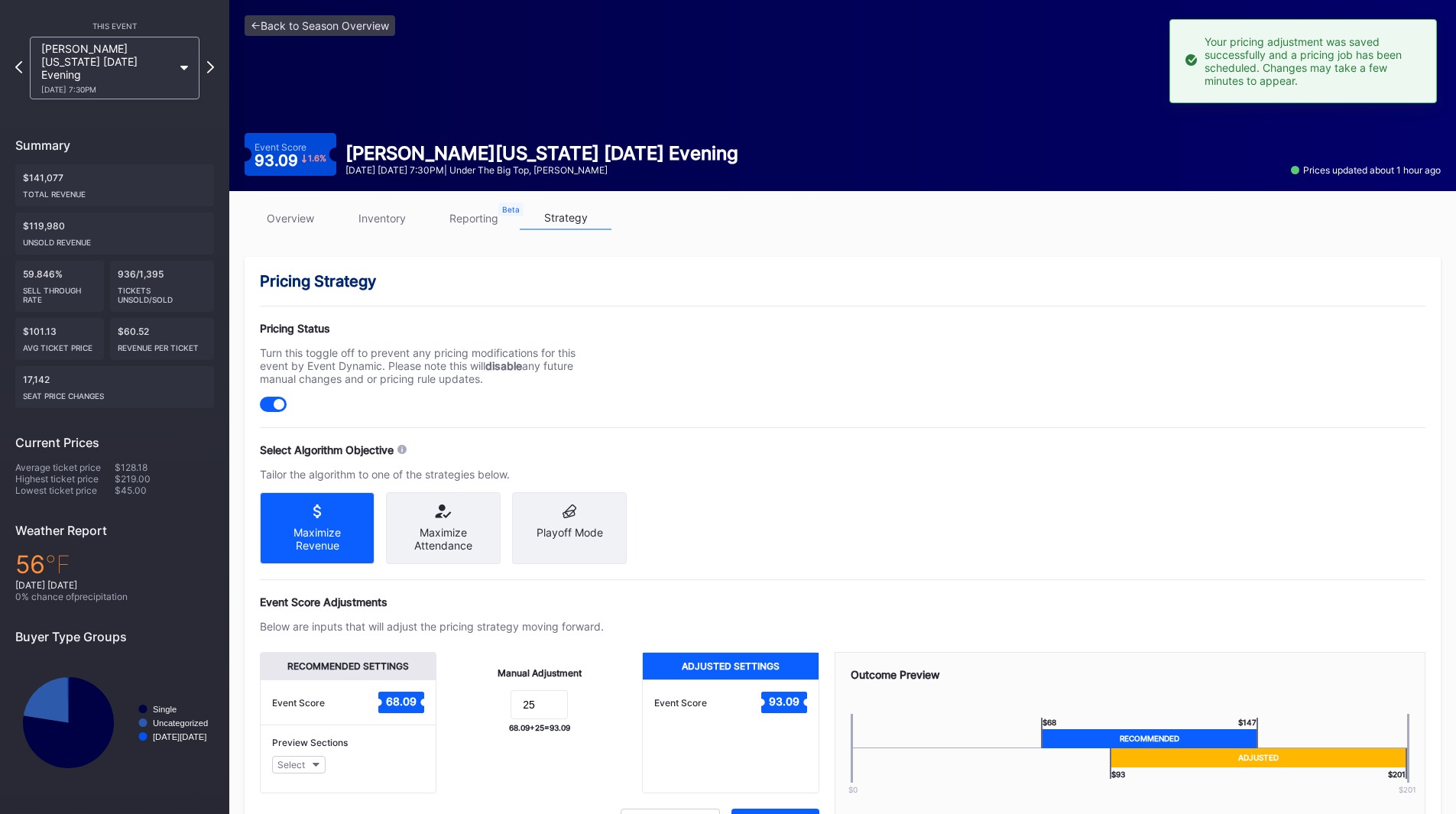
scroll to position [0, 0]
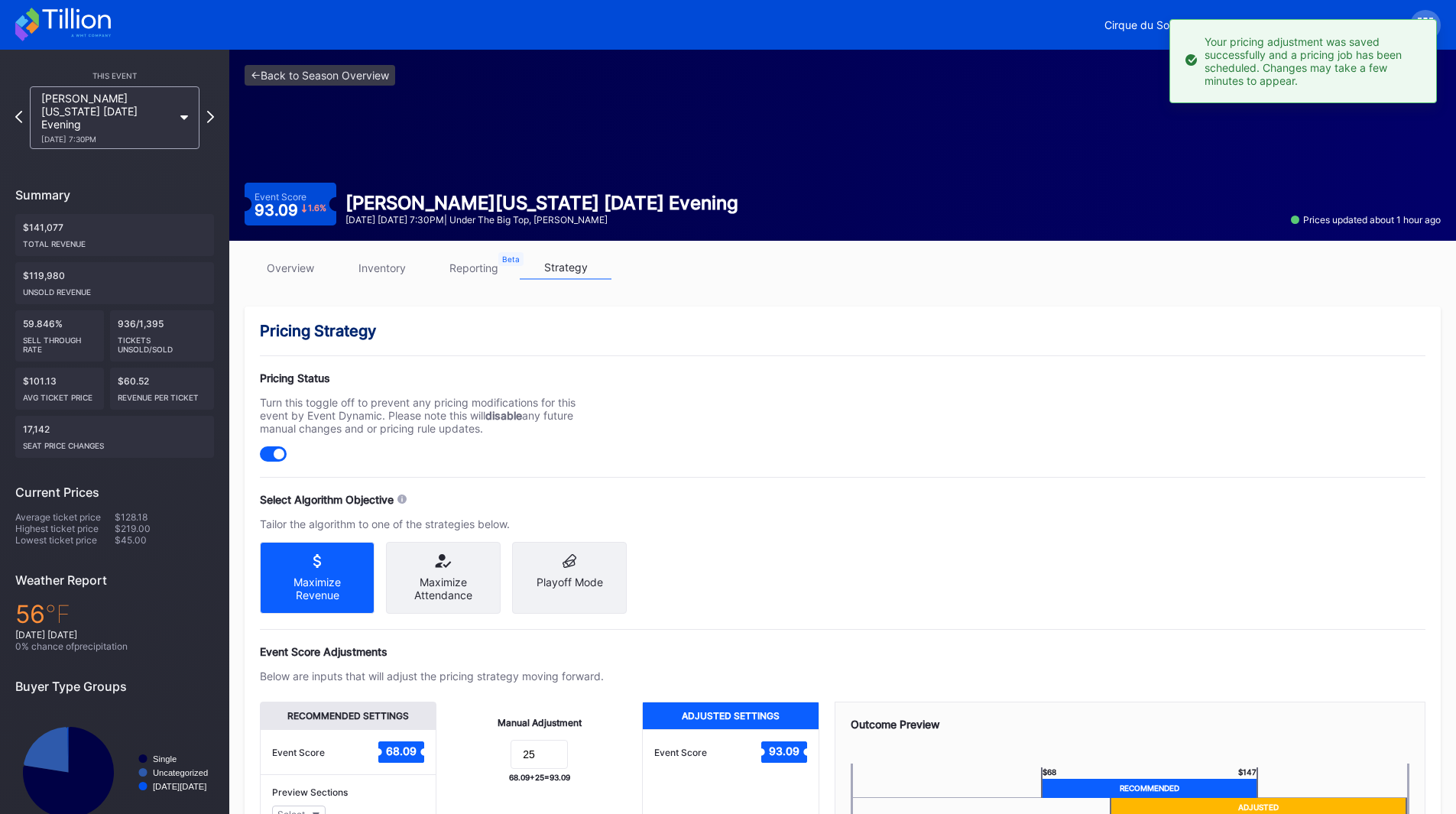
click at [60, 33] on icon at bounding box center [63, 24] width 96 height 34
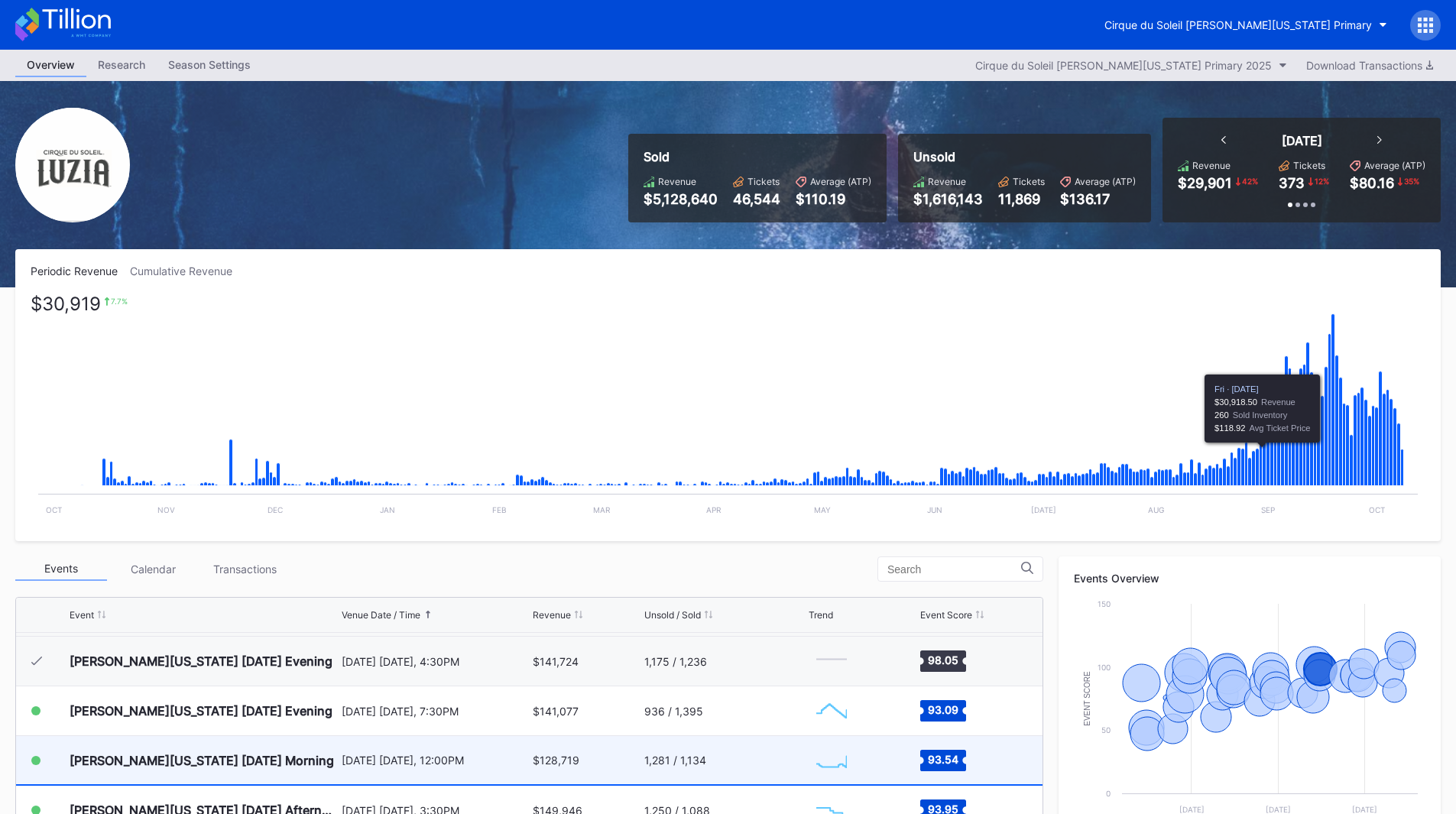
scroll to position [341, 0]
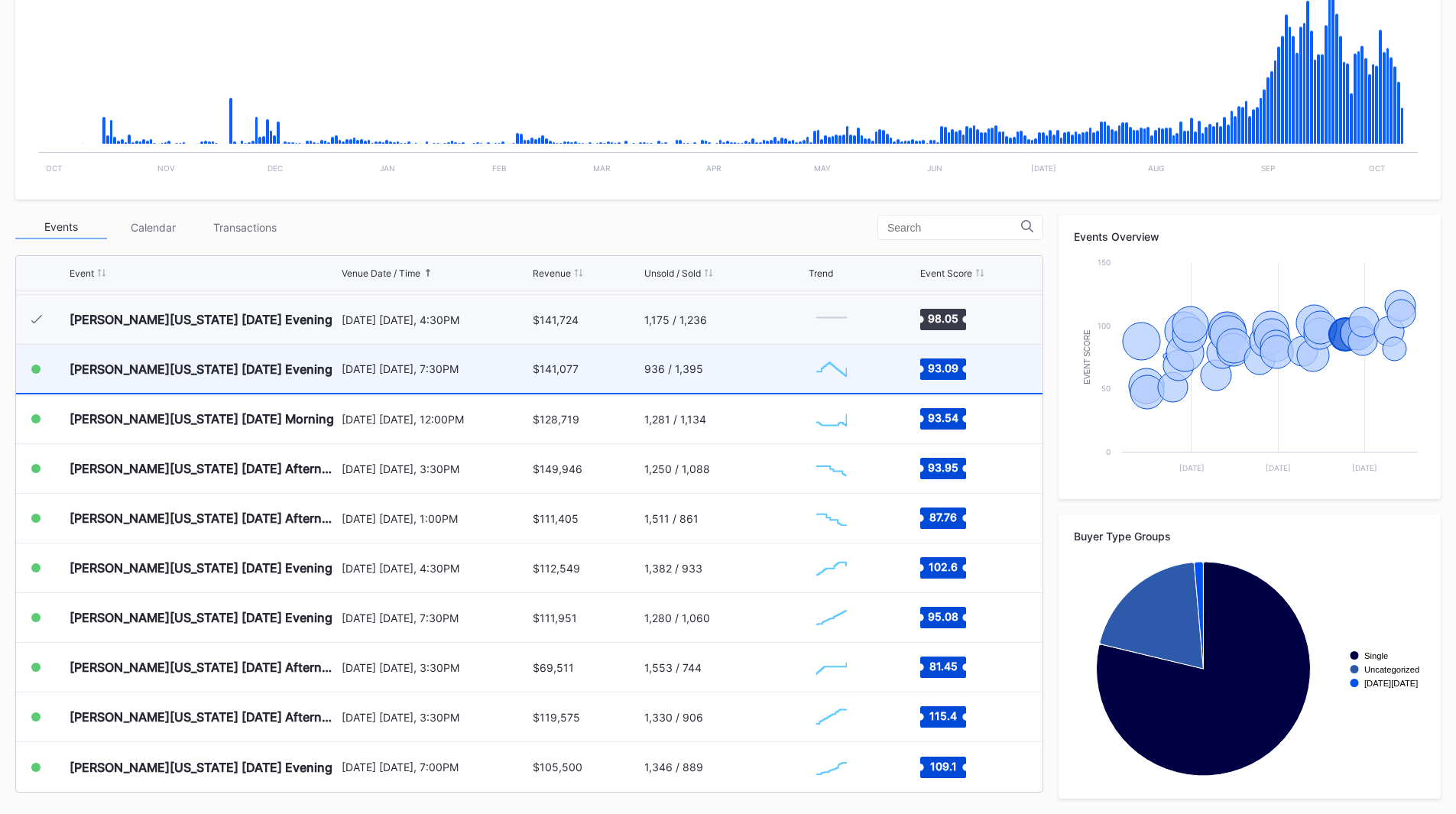
click at [777, 387] on div "936 / 1,395" at bounding box center [725, 368] width 162 height 48
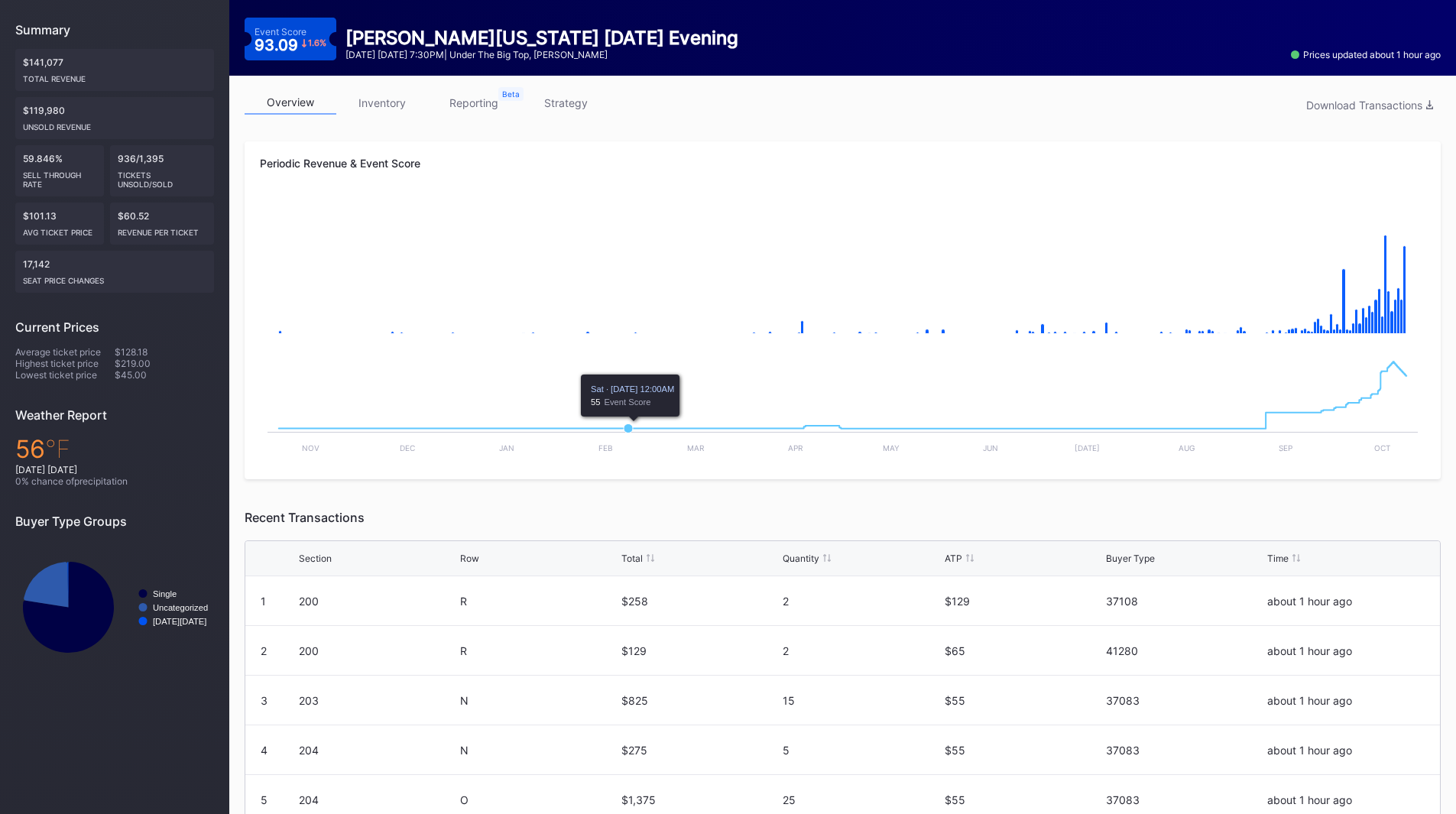
scroll to position [153, 0]
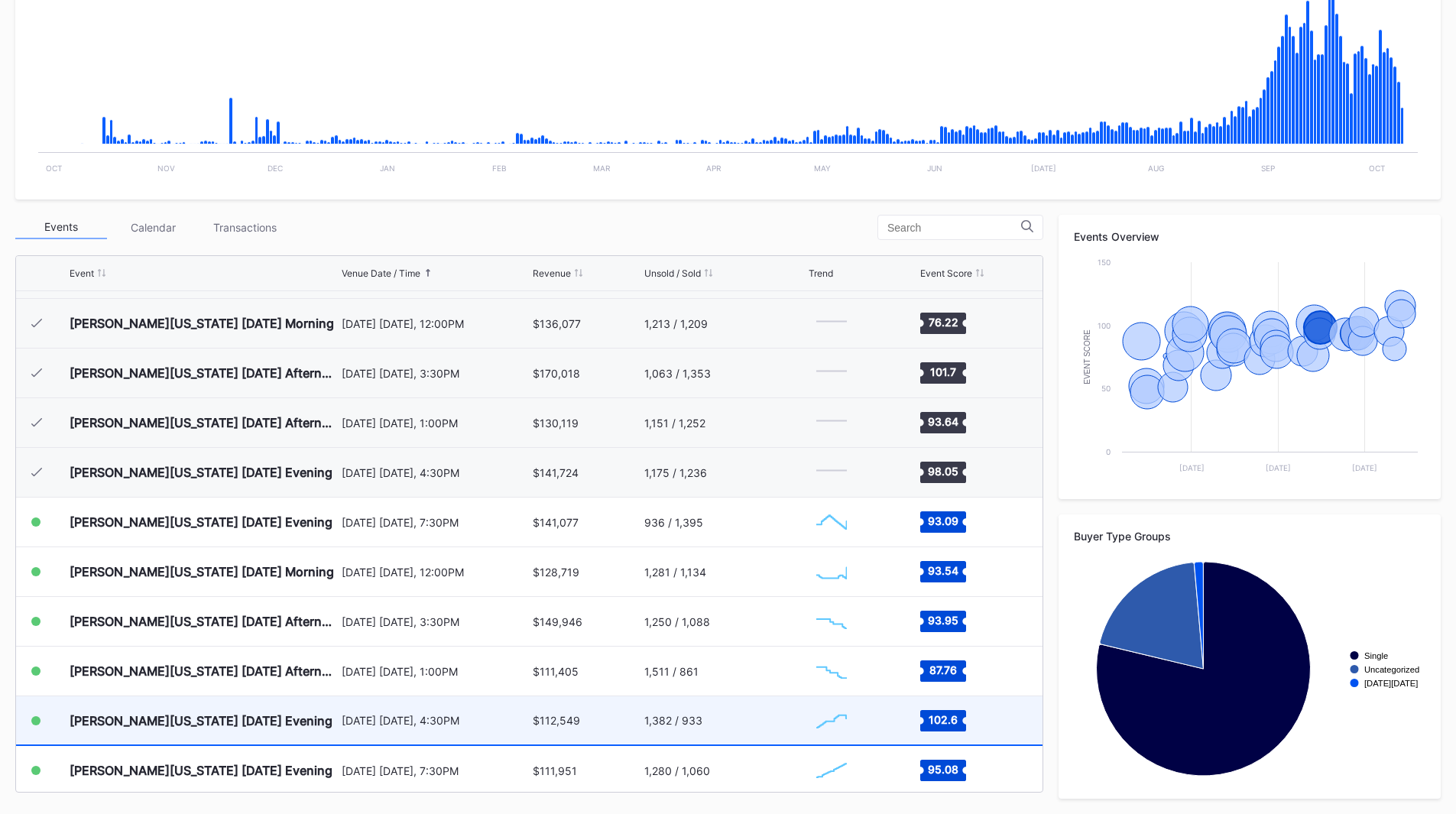
scroll to position [1337, 0]
